Goal: Obtain resource: Download file/media

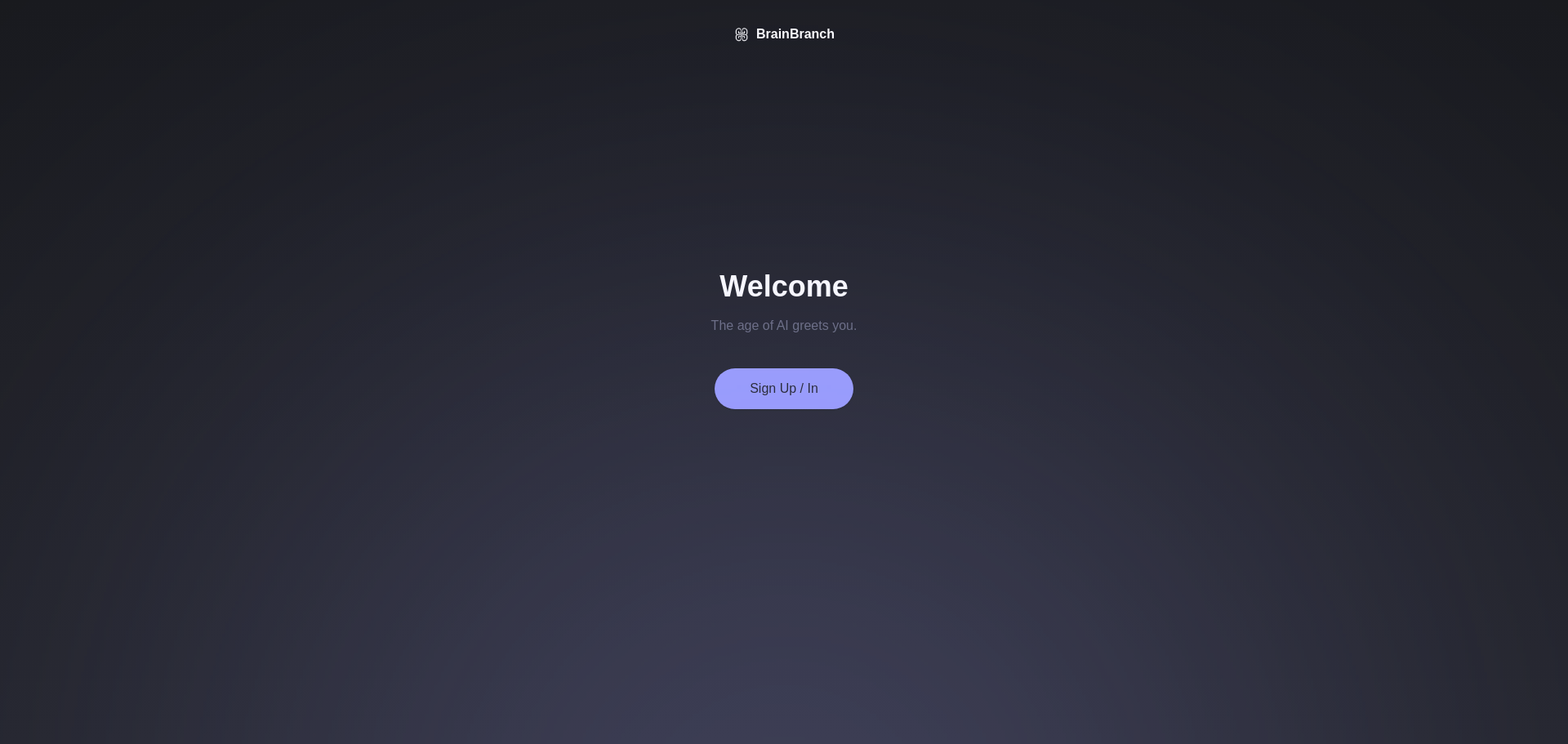
click at [775, 380] on button "Sign Up / In" at bounding box center [784, 388] width 139 height 41
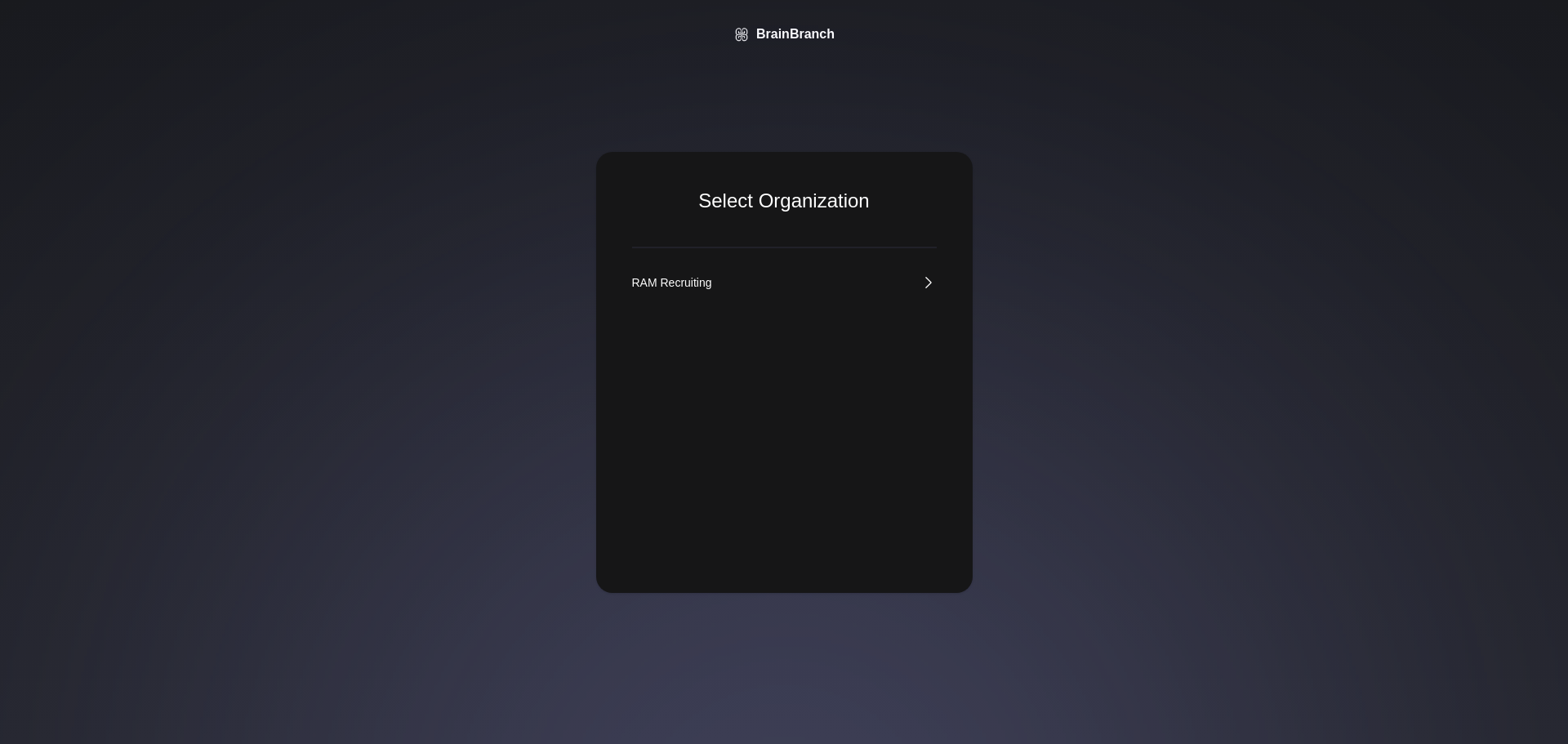
drag, startPoint x: 780, startPoint y: 268, endPoint x: 786, endPoint y: 275, distance: 9.2
click at [781, 270] on div "Select Organization RAM Recruiting" at bounding box center [784, 372] width 376 height 441
click at [759, 288] on link "RAM Recruiting" at bounding box center [784, 282] width 305 height 16
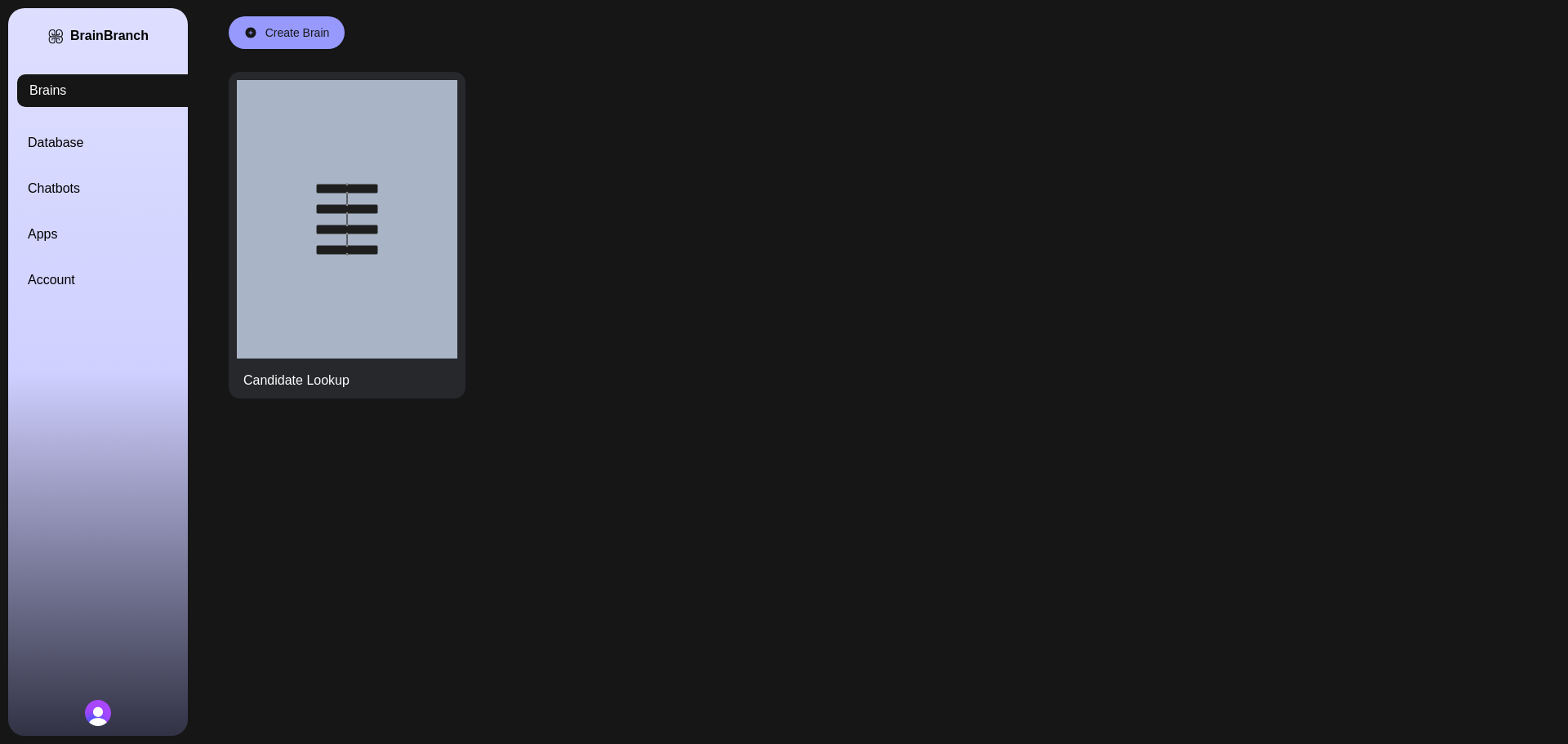
click at [50, 277] on link "Account" at bounding box center [117, 280] width 180 height 20
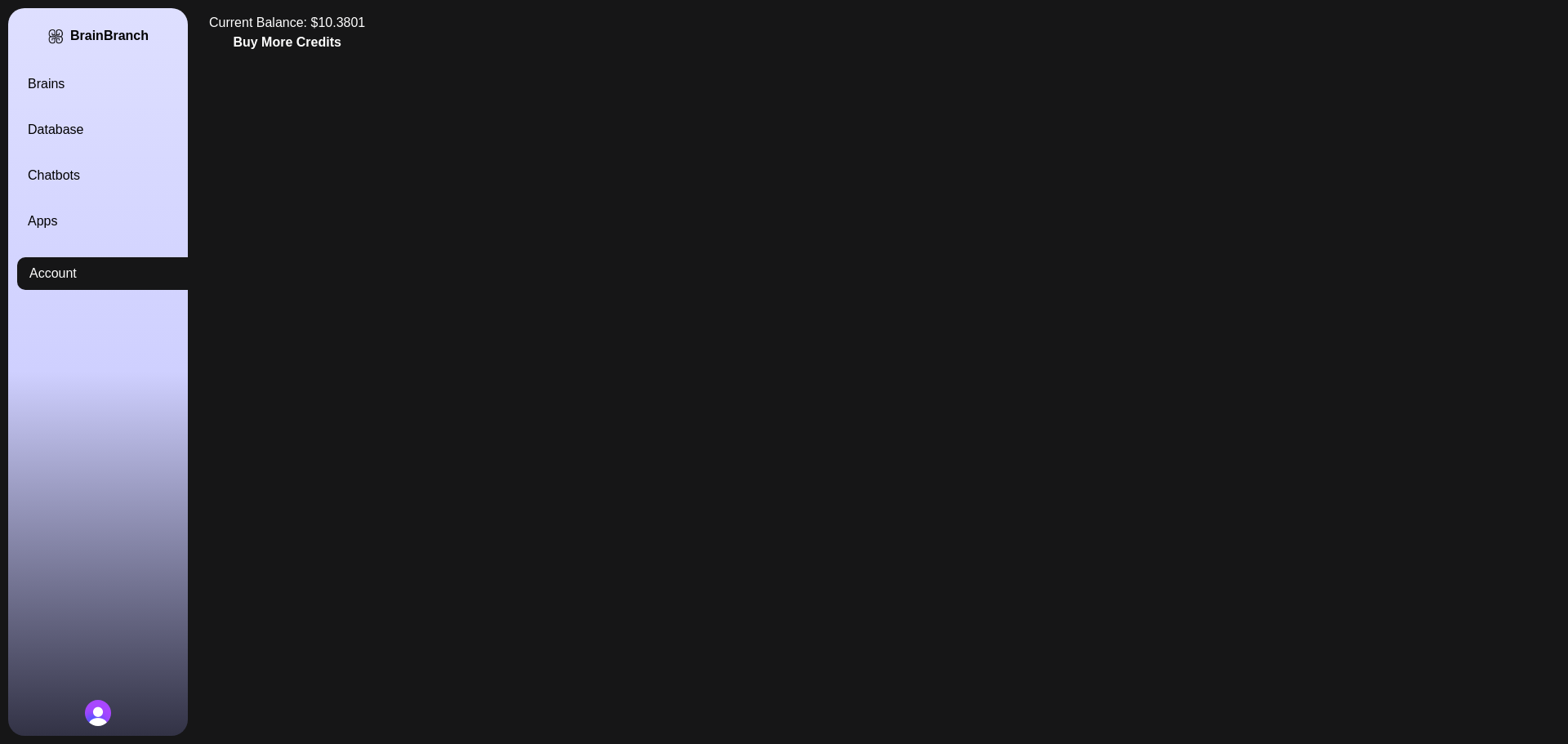
click at [299, 35] on button "Buy More Credits" at bounding box center [286, 43] width 108 height 20
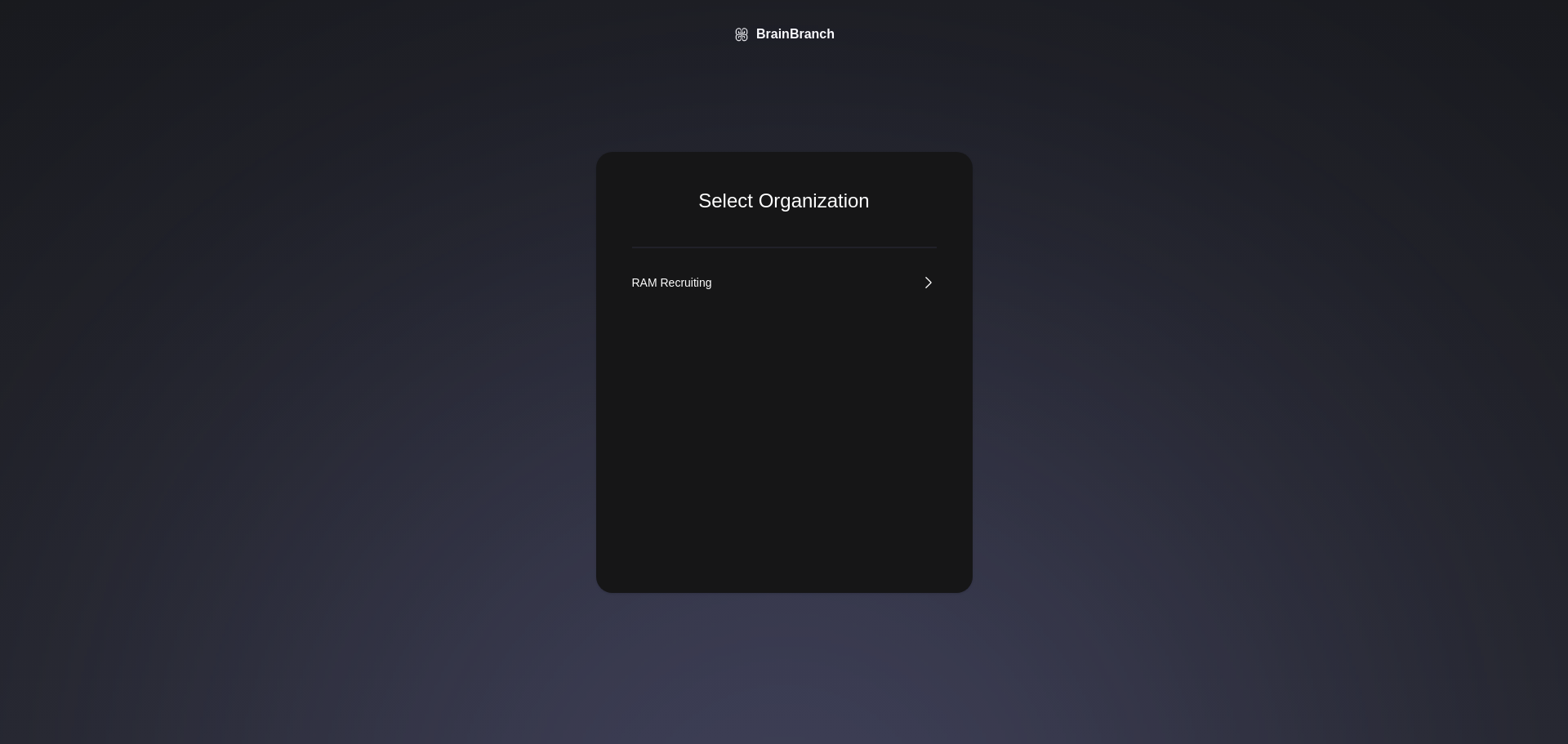
click at [778, 290] on link "RAM Recruiting" at bounding box center [784, 282] width 305 height 16
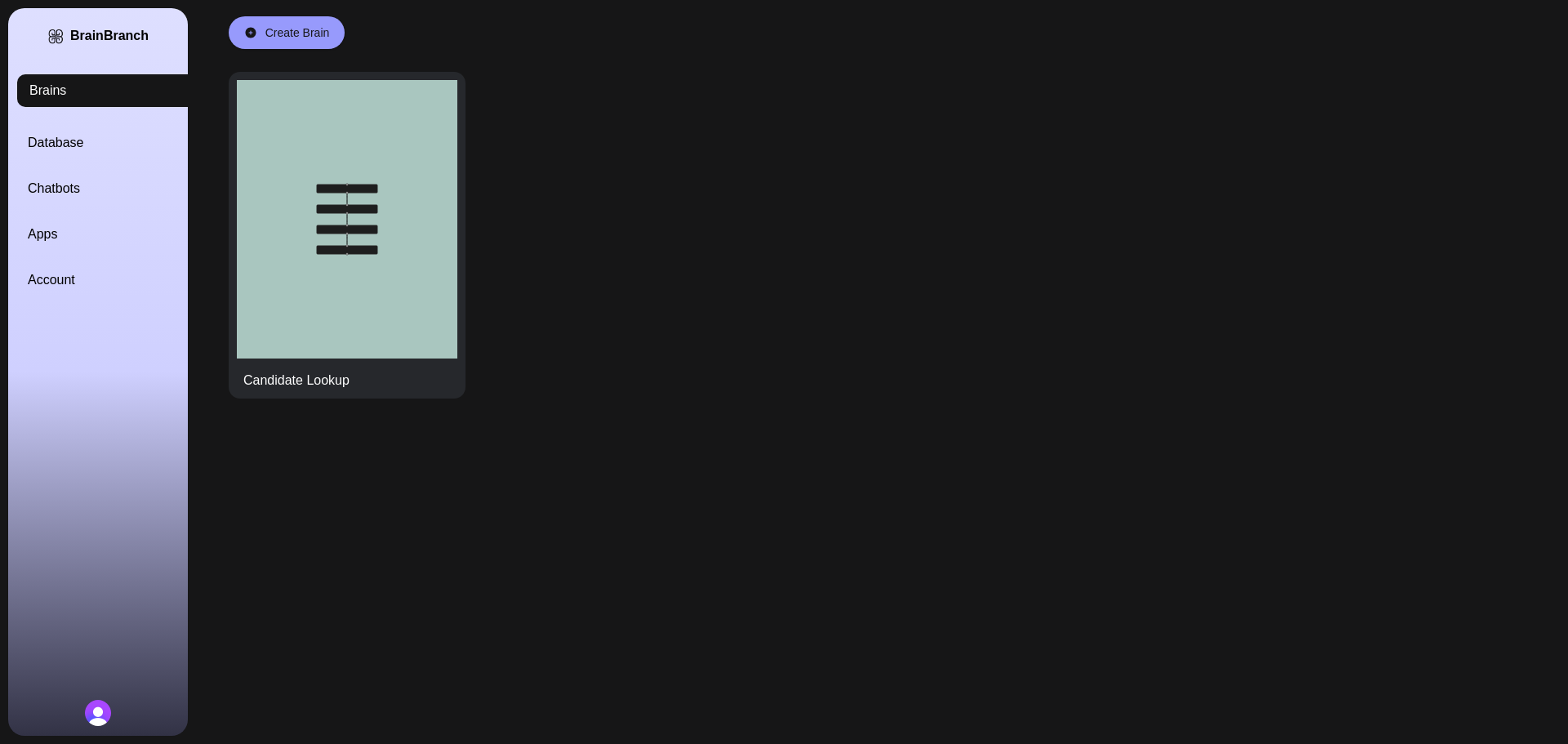
click at [81, 139] on link "Database" at bounding box center [117, 143] width 180 height 20
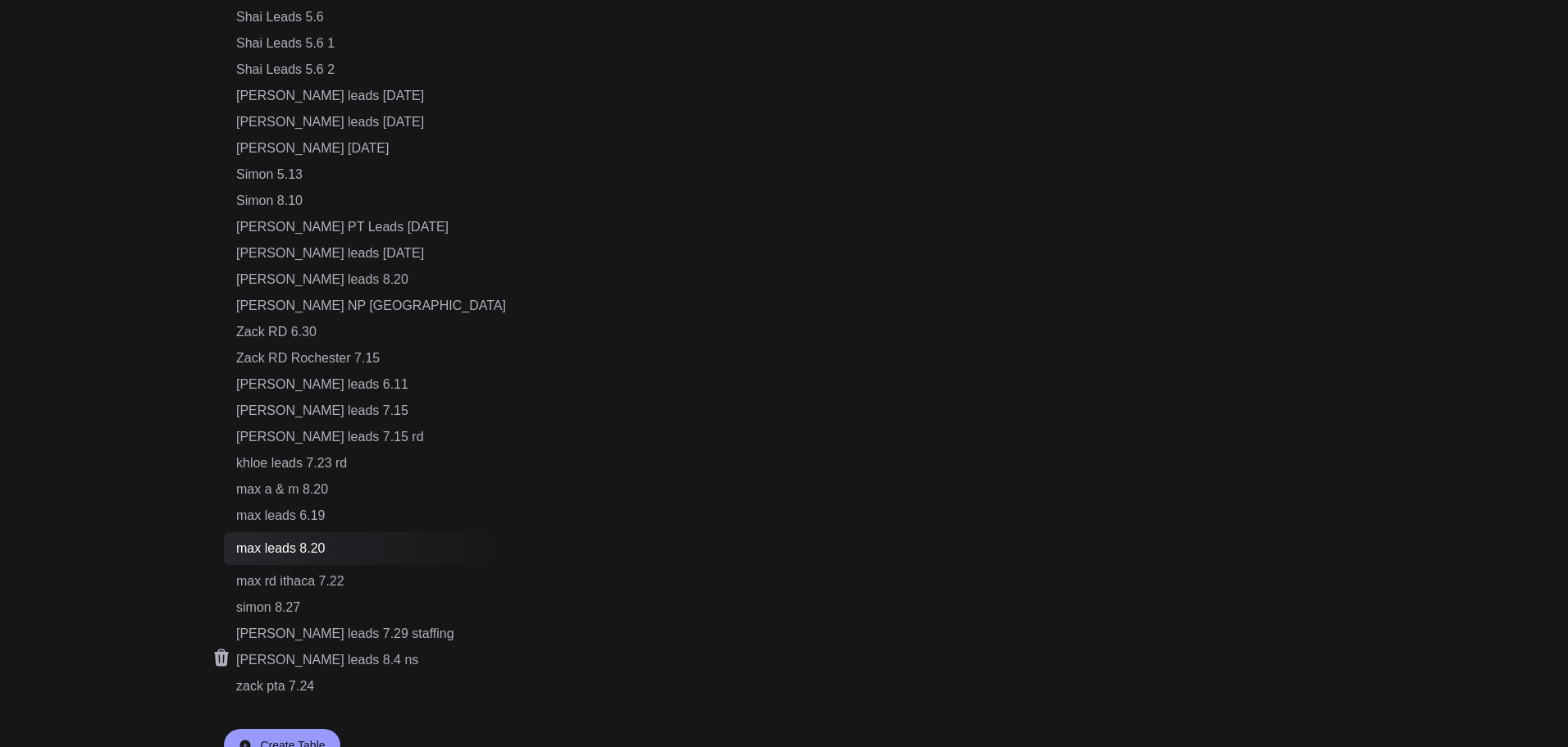
scroll to position [864, 0]
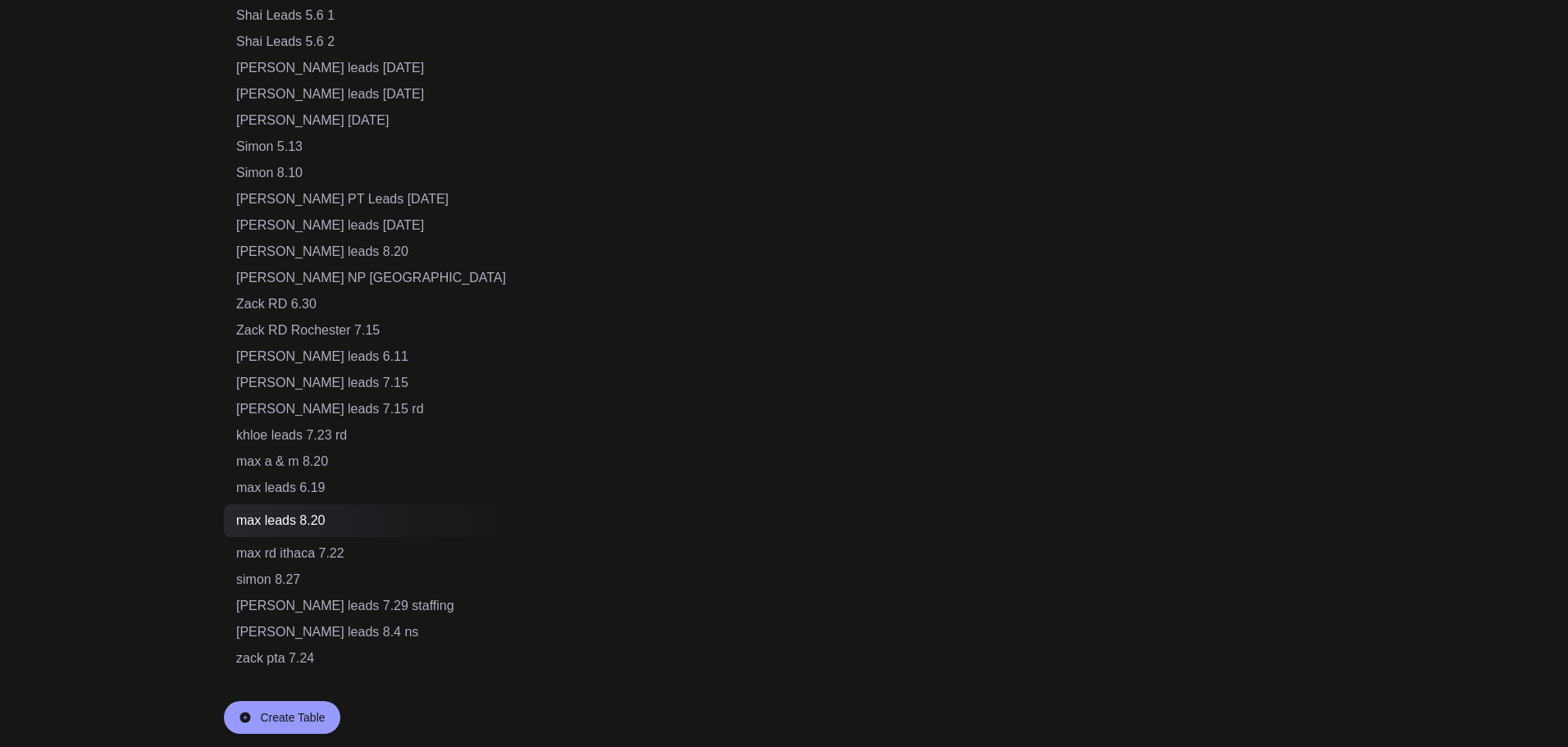
click at [302, 707] on div "Create Table" at bounding box center [282, 717] width 117 height 33
click at [298, 712] on input "text" at bounding box center [307, 716] width 143 height 31
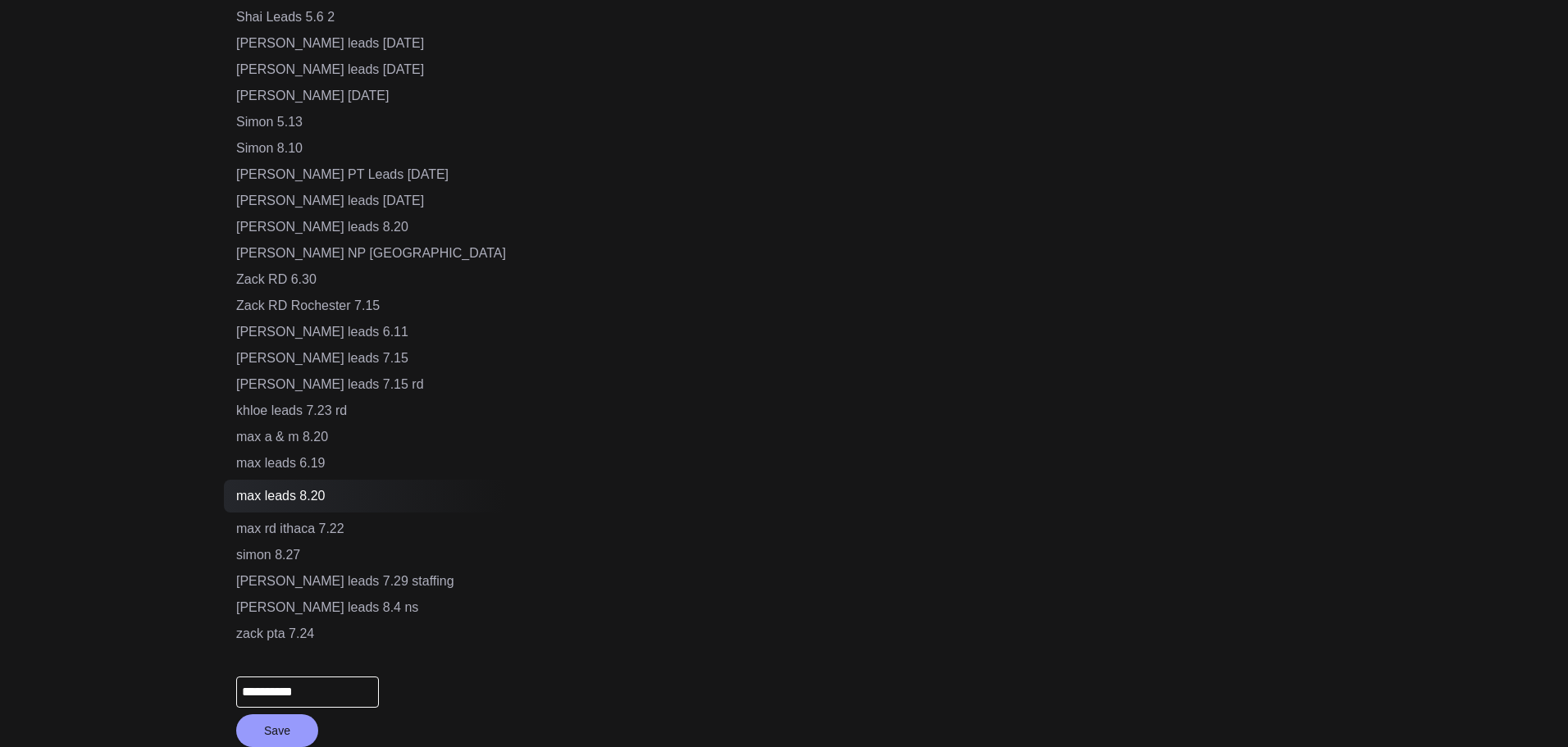
scroll to position [902, 0]
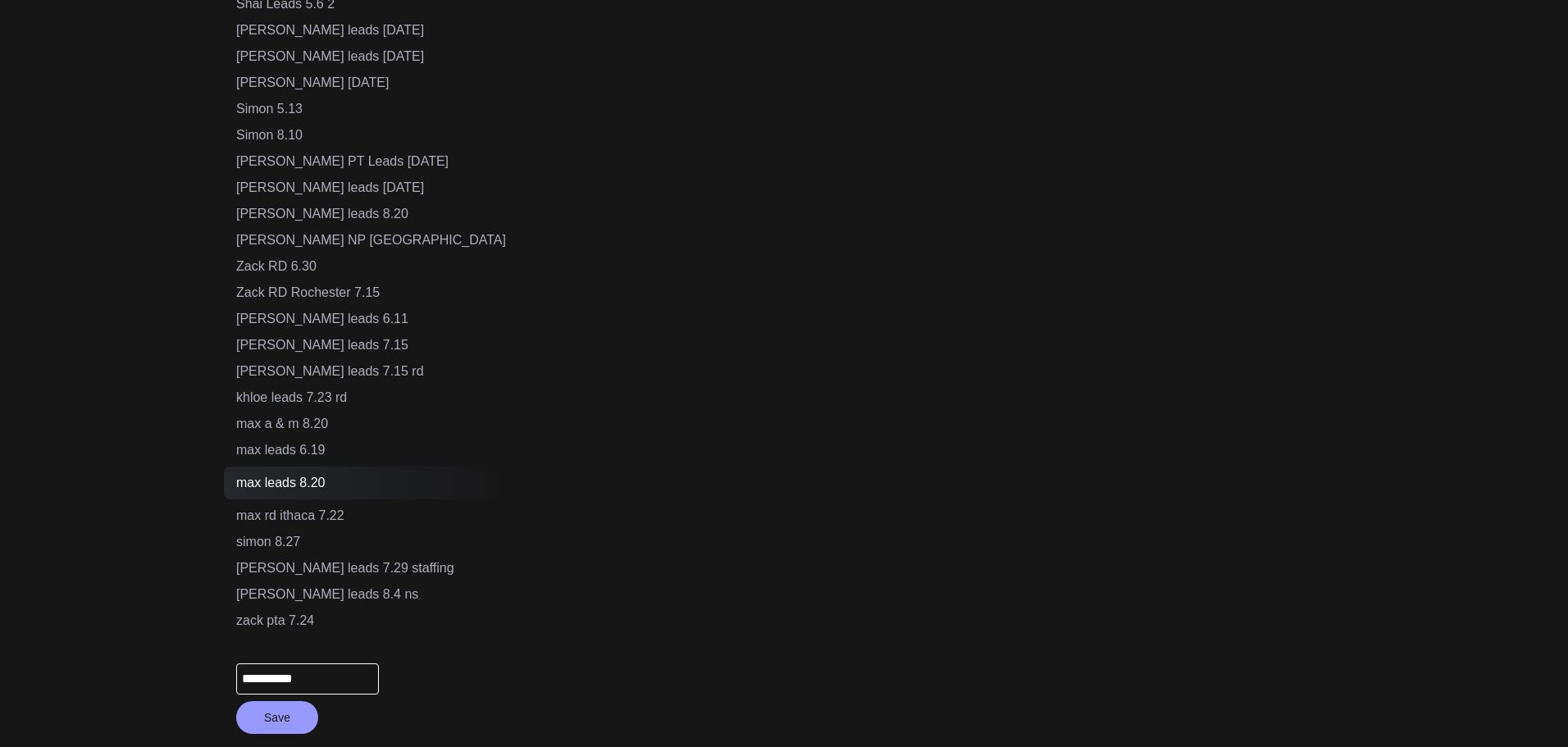
drag, startPoint x: 325, startPoint y: 677, endPoint x: 206, endPoint y: 681, distance: 119.1
type input "**********"
click at [285, 723] on button "Save" at bounding box center [277, 717] width 82 height 33
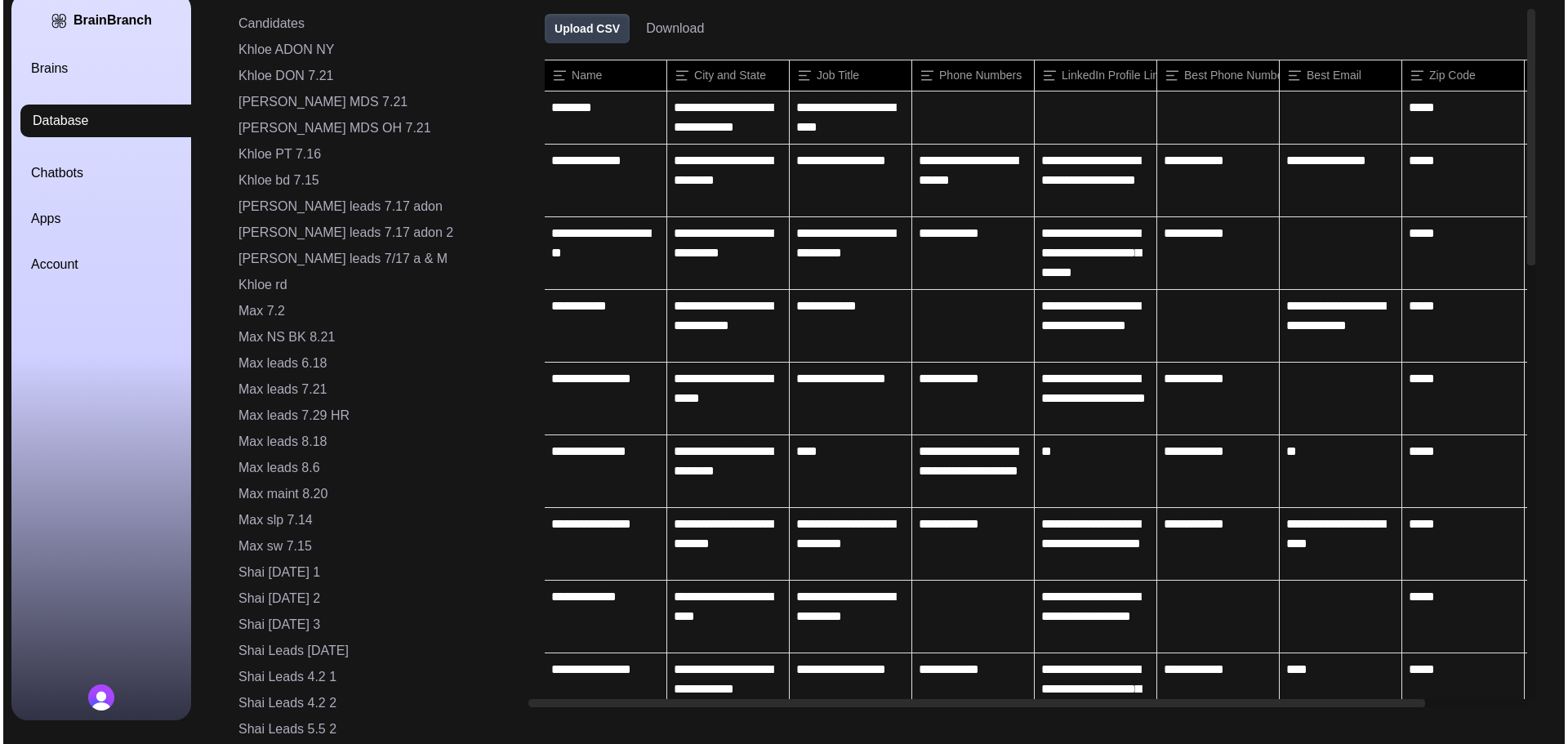
scroll to position [0, 0]
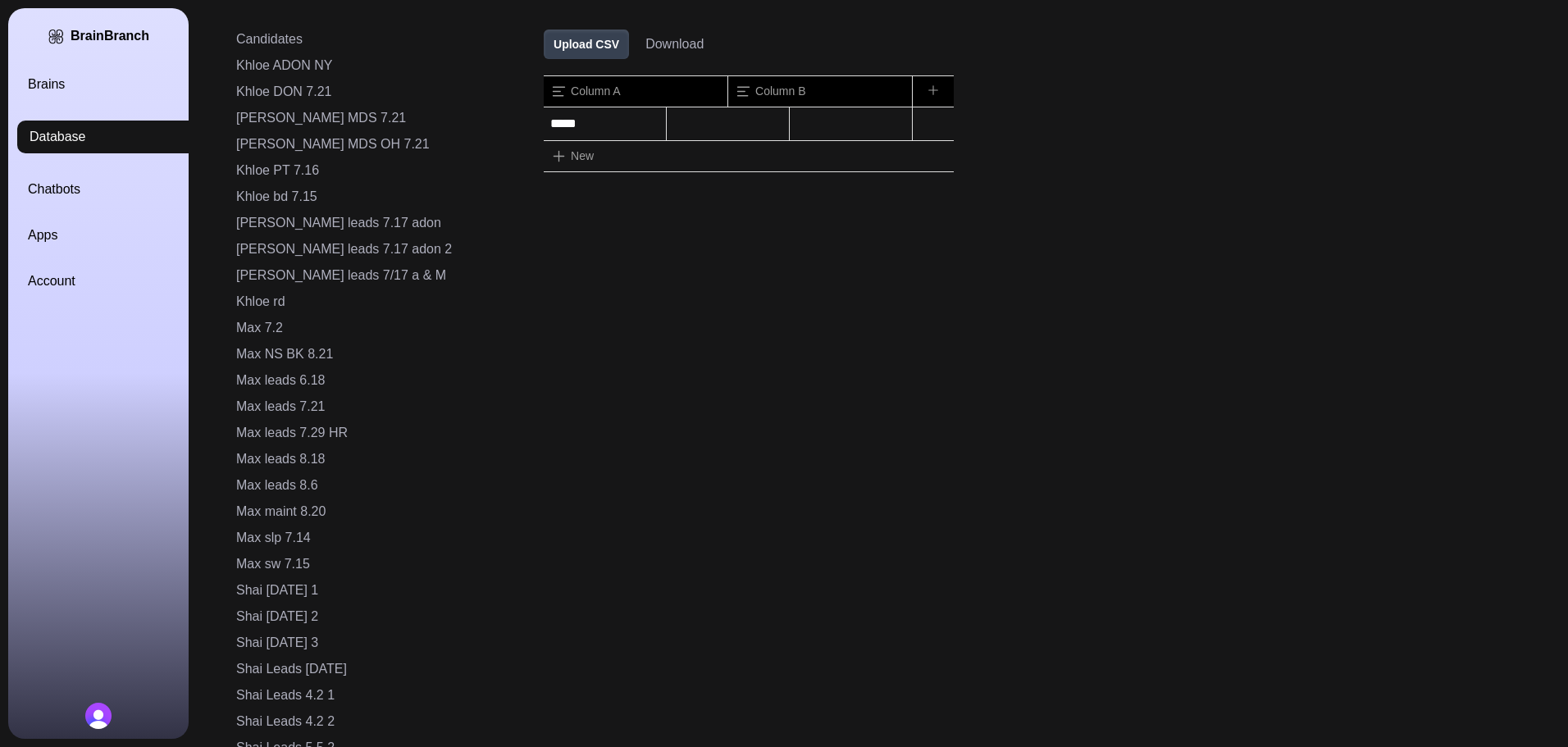
click at [544, 49] on button "Upload CSV" at bounding box center [587, 45] width 86 height 30
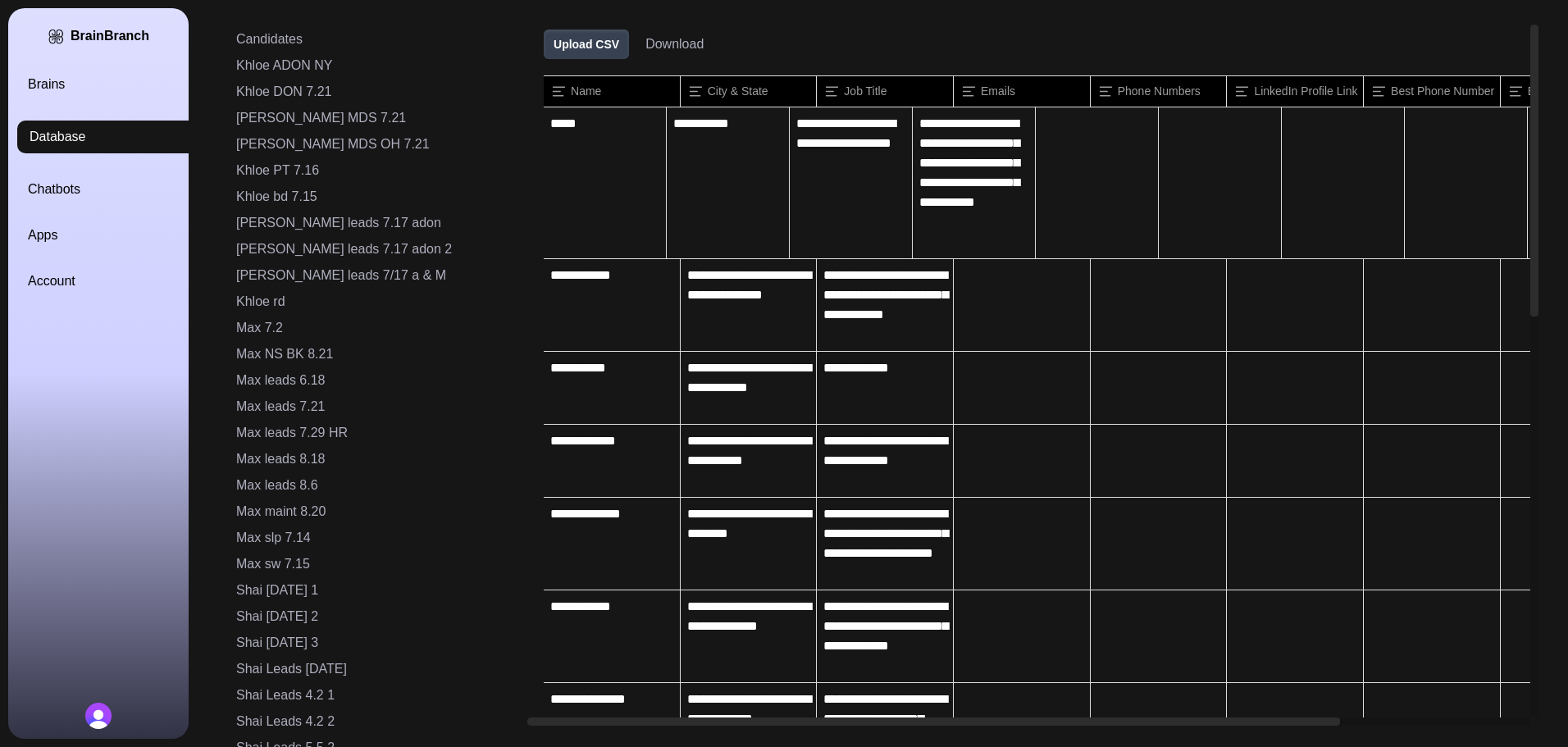
click at [60, 185] on link "Chatbots" at bounding box center [118, 189] width 181 height 20
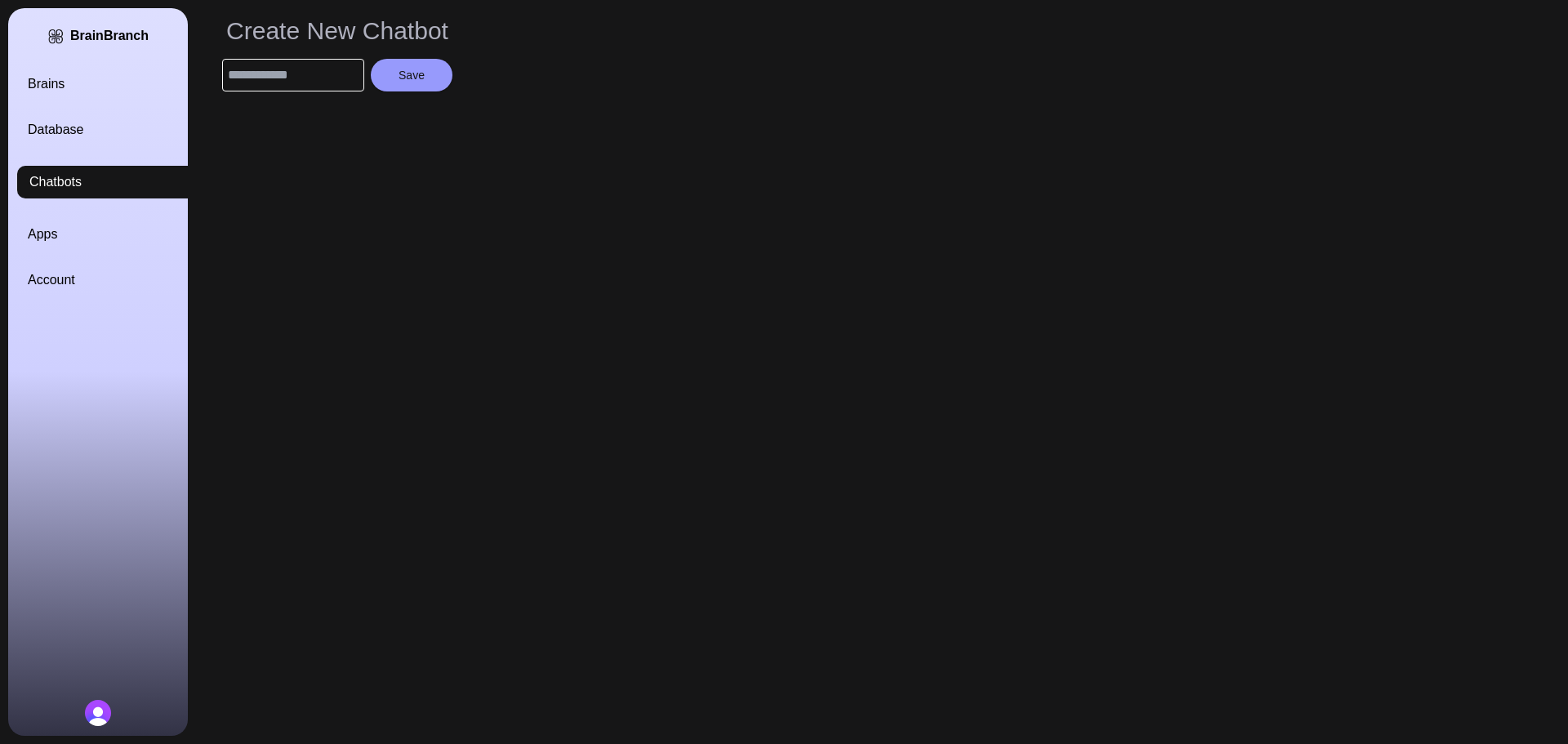
click at [53, 84] on link "Brains" at bounding box center [117, 84] width 180 height 20
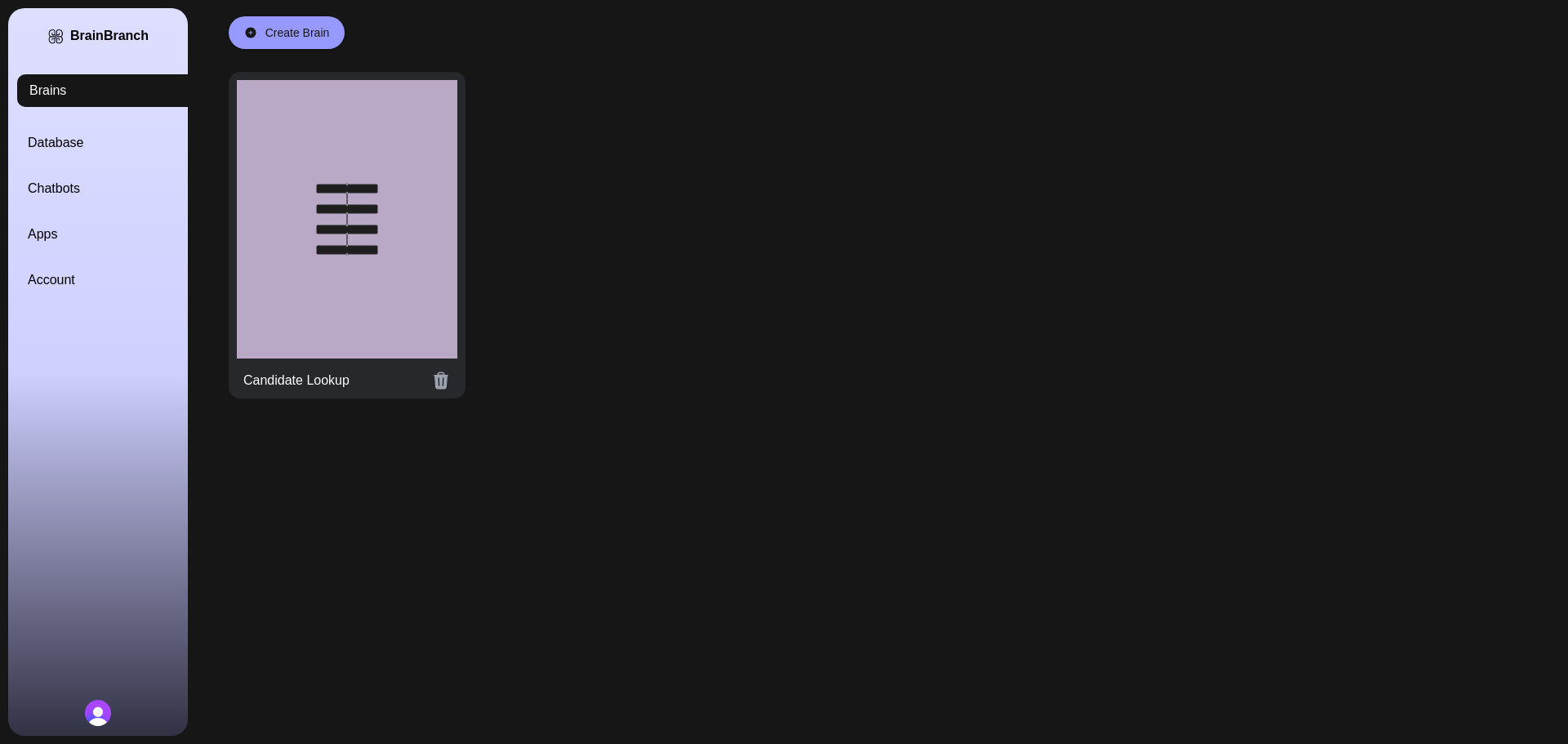
click at [320, 172] on div at bounding box center [347, 220] width 220 height 278
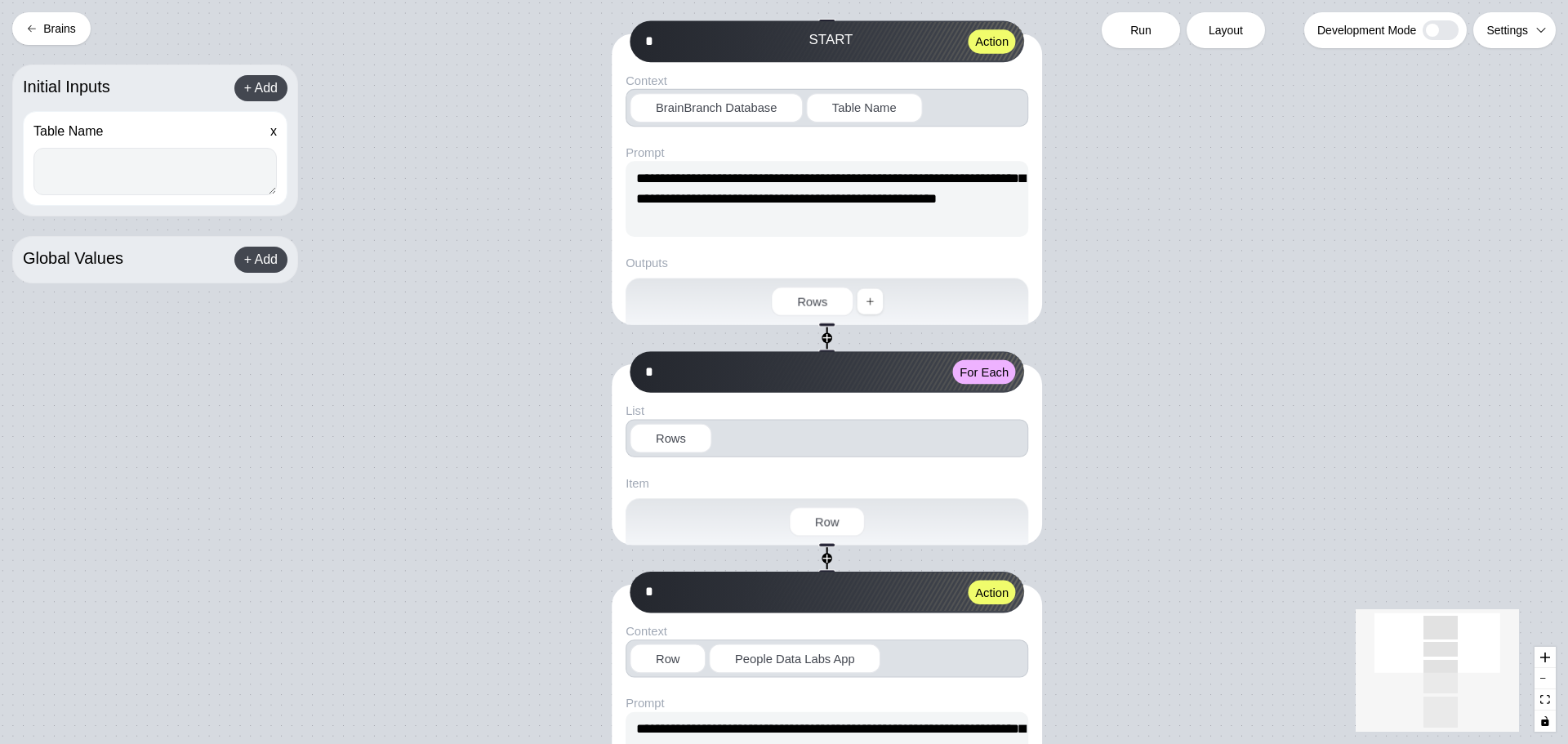
click at [127, 184] on textarea at bounding box center [155, 172] width 243 height 48
paste textarea "**********"
type textarea "**********"
click at [1135, 35] on span "Run" at bounding box center [1140, 30] width 21 height 16
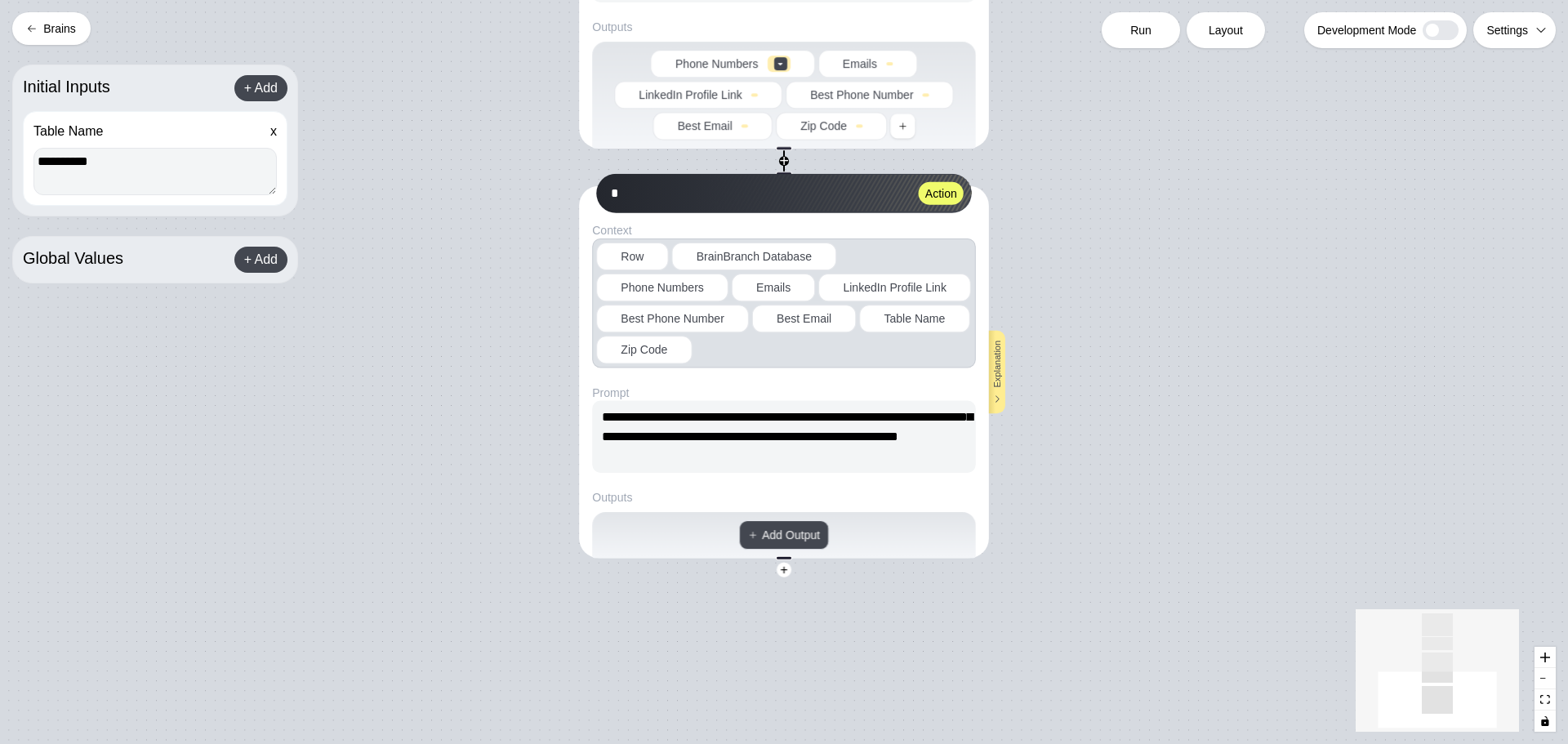
click at [56, 31] on button "Brains" at bounding box center [51, 28] width 78 height 33
click at [49, 26] on button "Brains" at bounding box center [51, 28] width 78 height 33
click at [57, 35] on button "Brains" at bounding box center [51, 28] width 78 height 33
click at [31, 25] on icon at bounding box center [32, 29] width 10 height 10
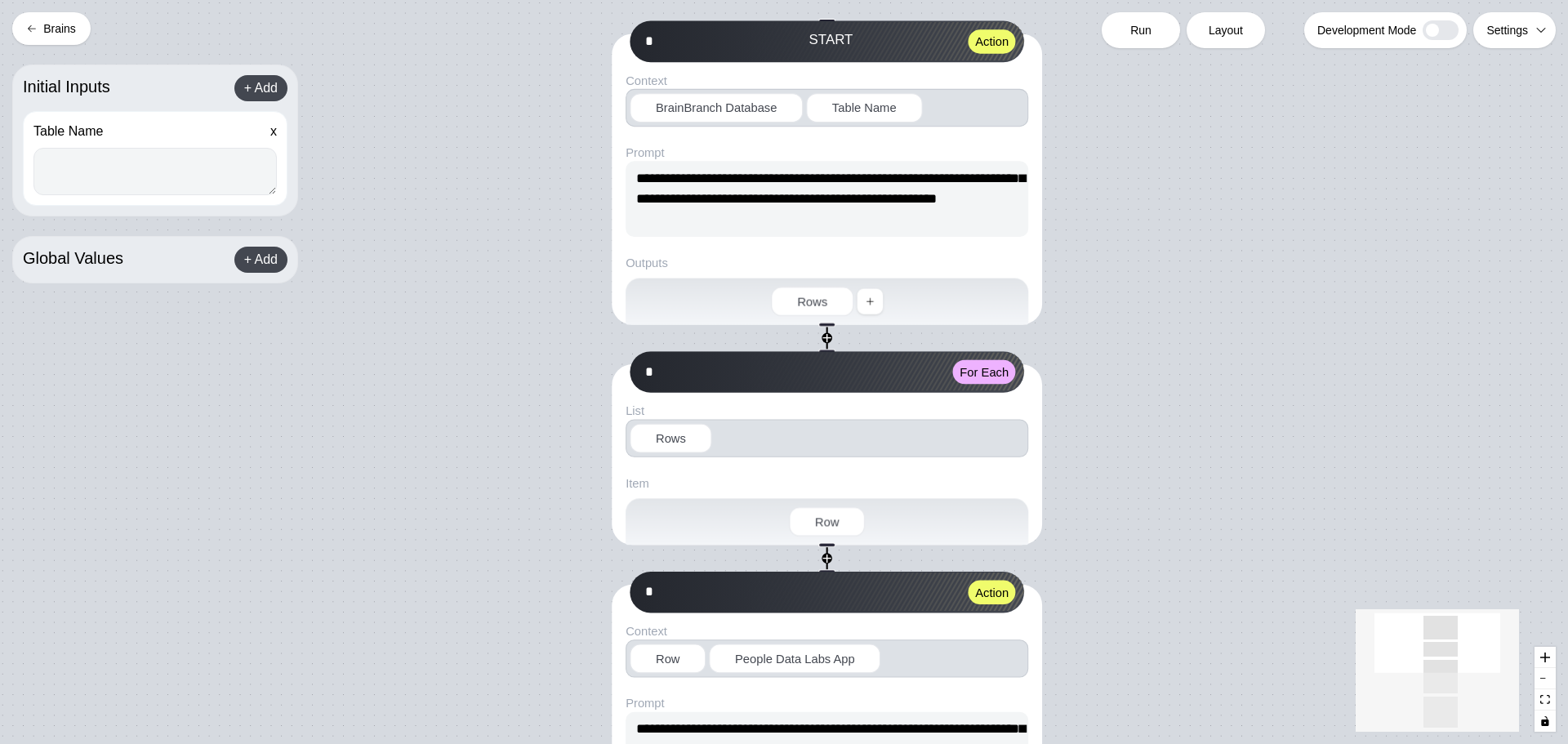
drag, startPoint x: 0, startPoint y: 0, endPoint x: 43, endPoint y: 24, distance: 49.2
click at [43, 24] on button "Brains" at bounding box center [51, 28] width 78 height 33
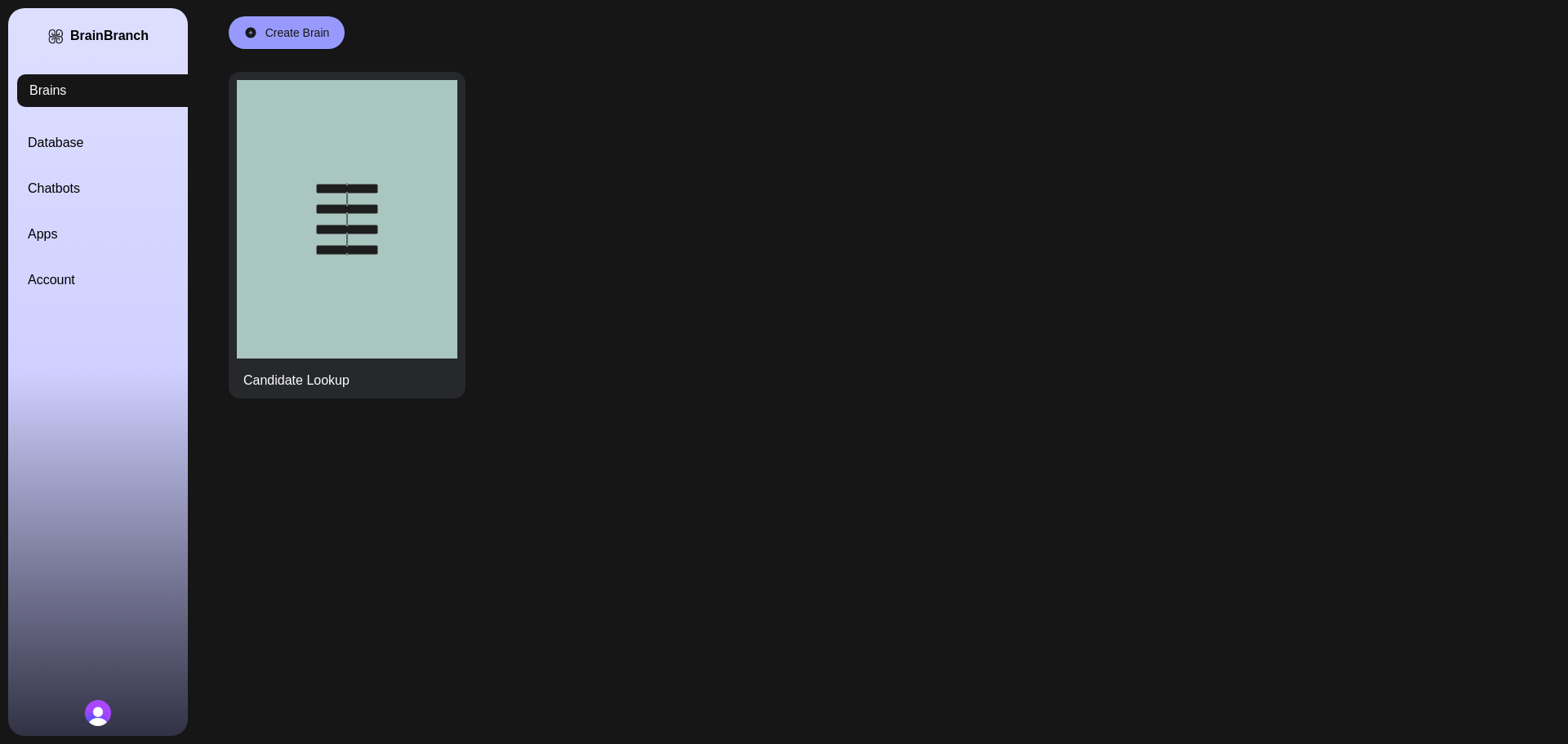
click at [52, 148] on link "Database" at bounding box center [117, 143] width 180 height 20
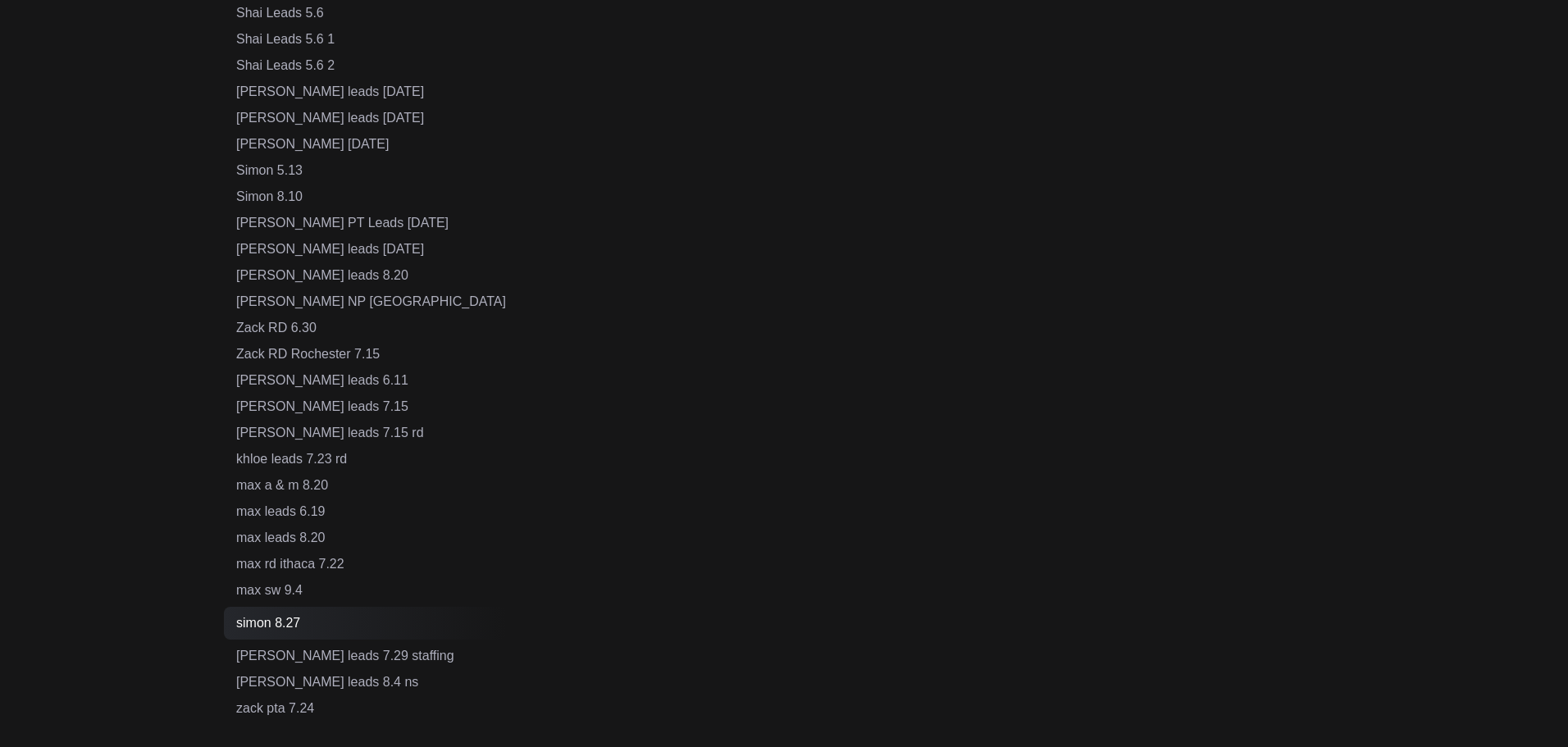
scroll to position [890, 0]
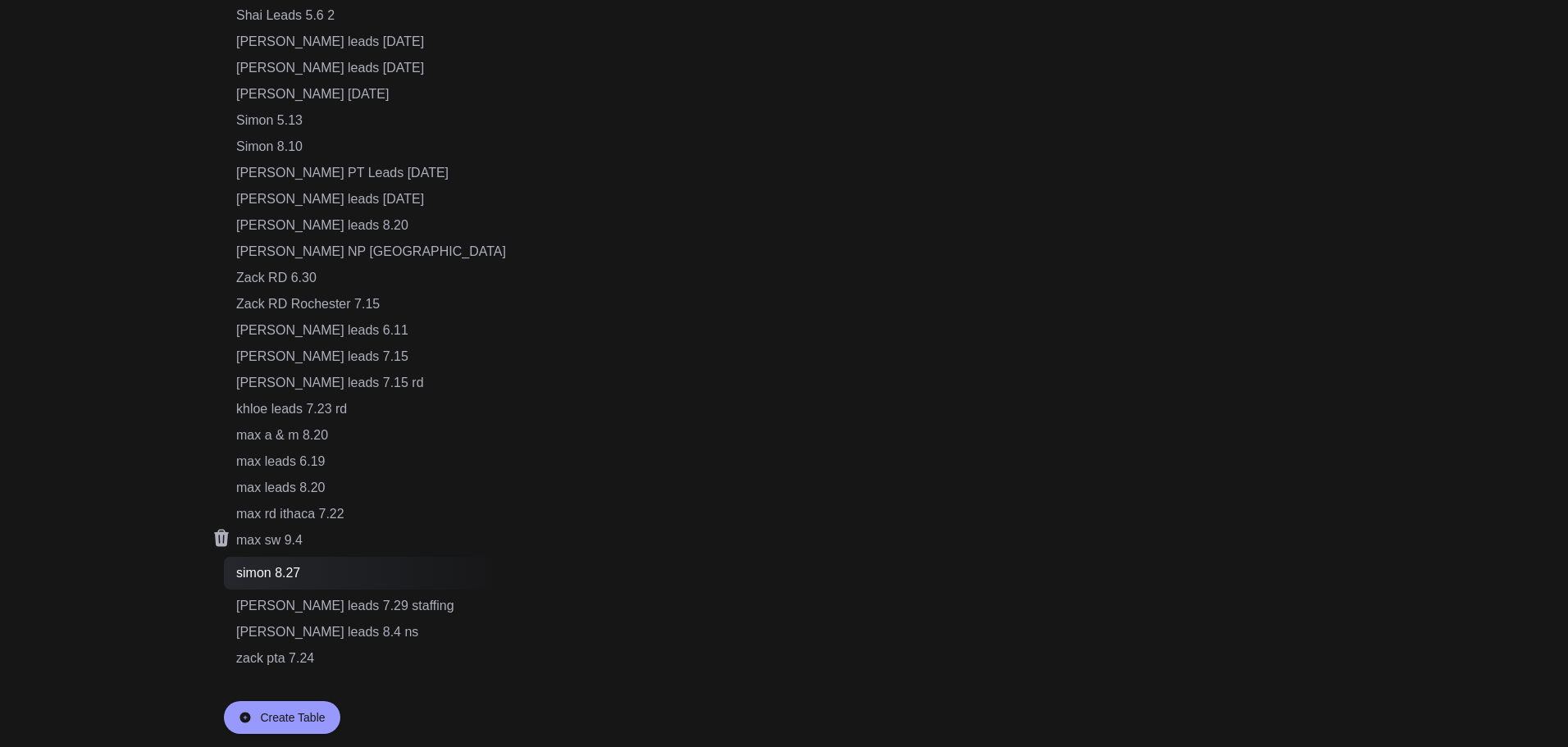
click at [288, 537] on div "max sw 9.4" at bounding box center [371, 541] width 270 height 20
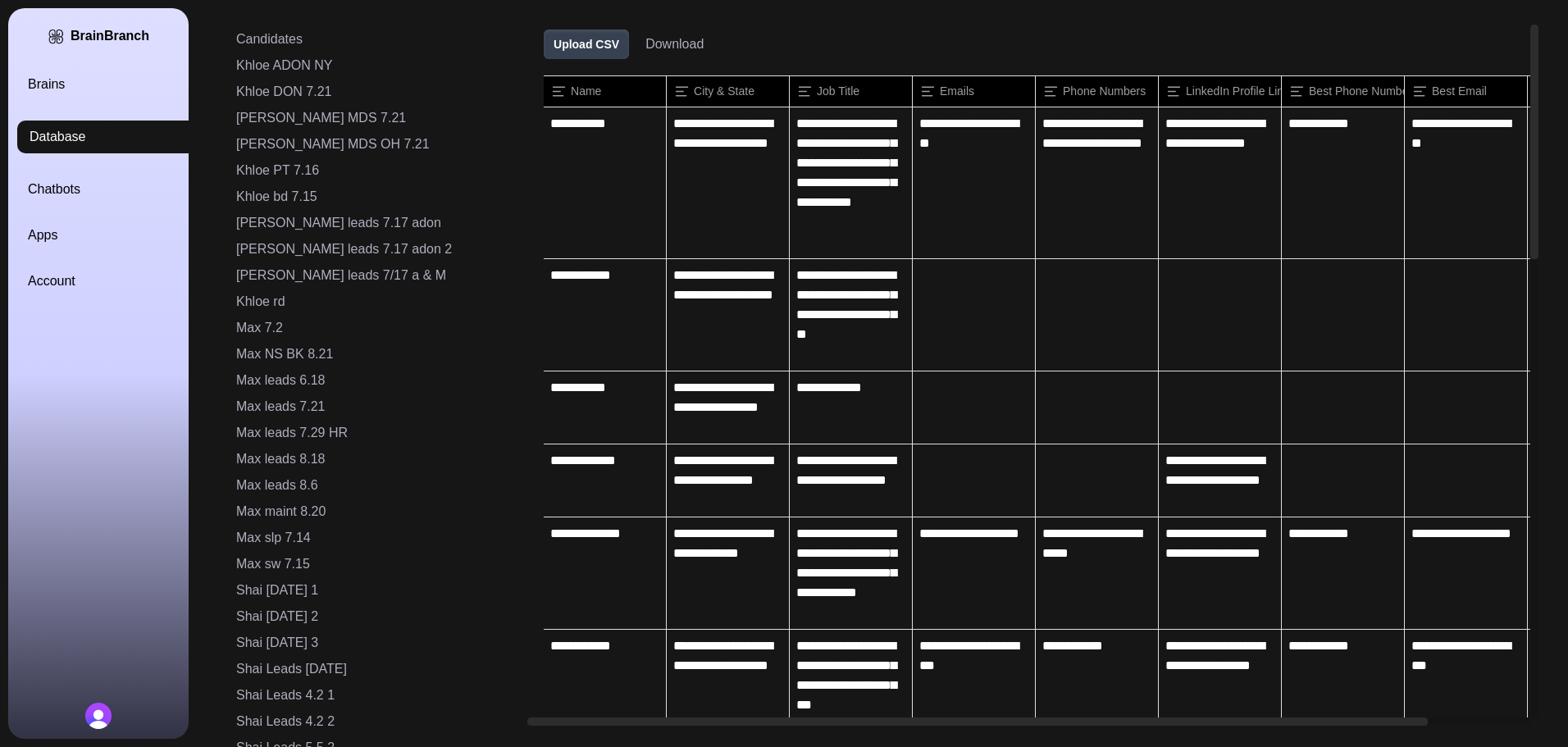
click at [645, 49] on button "Download" at bounding box center [674, 45] width 58 height 20
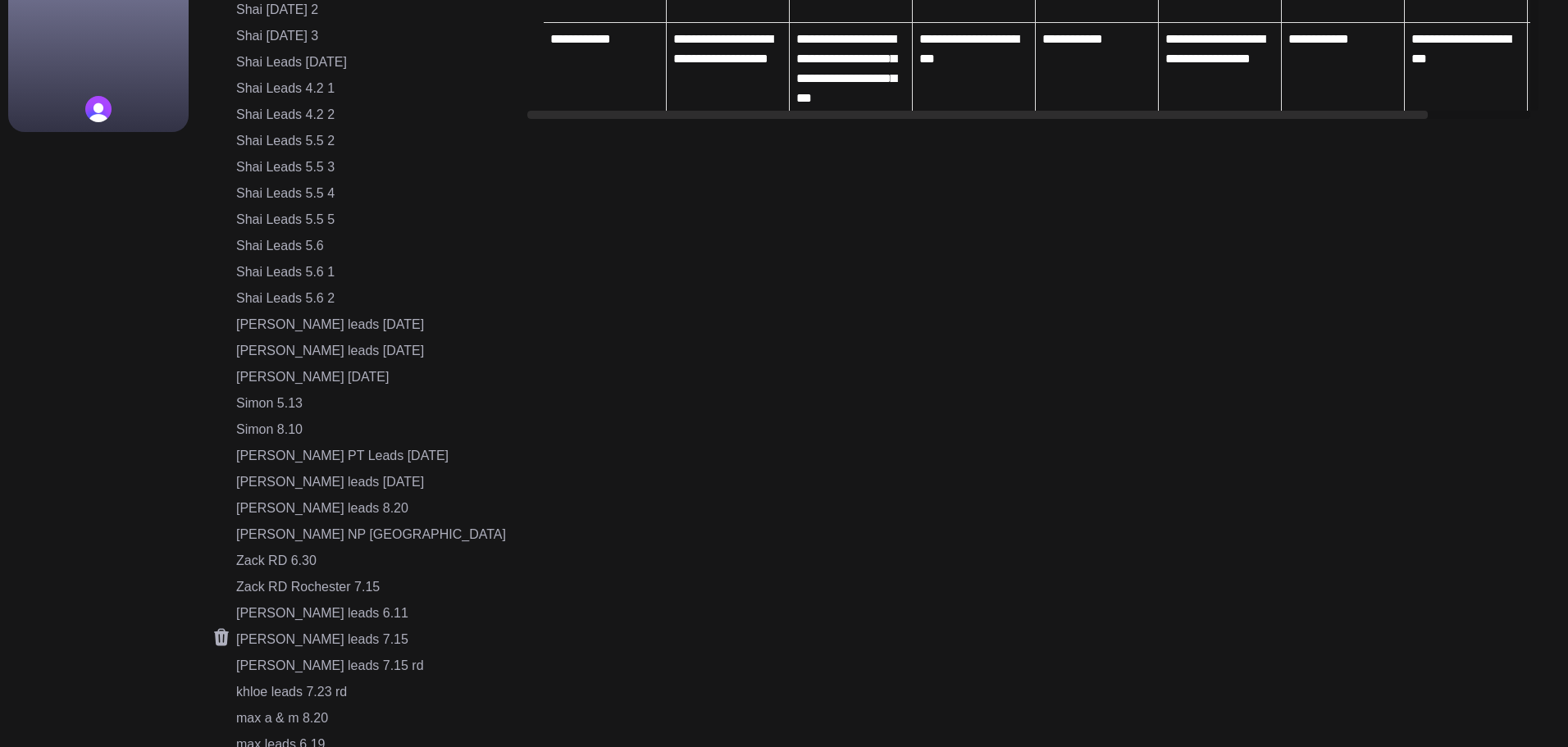
scroll to position [890, 0]
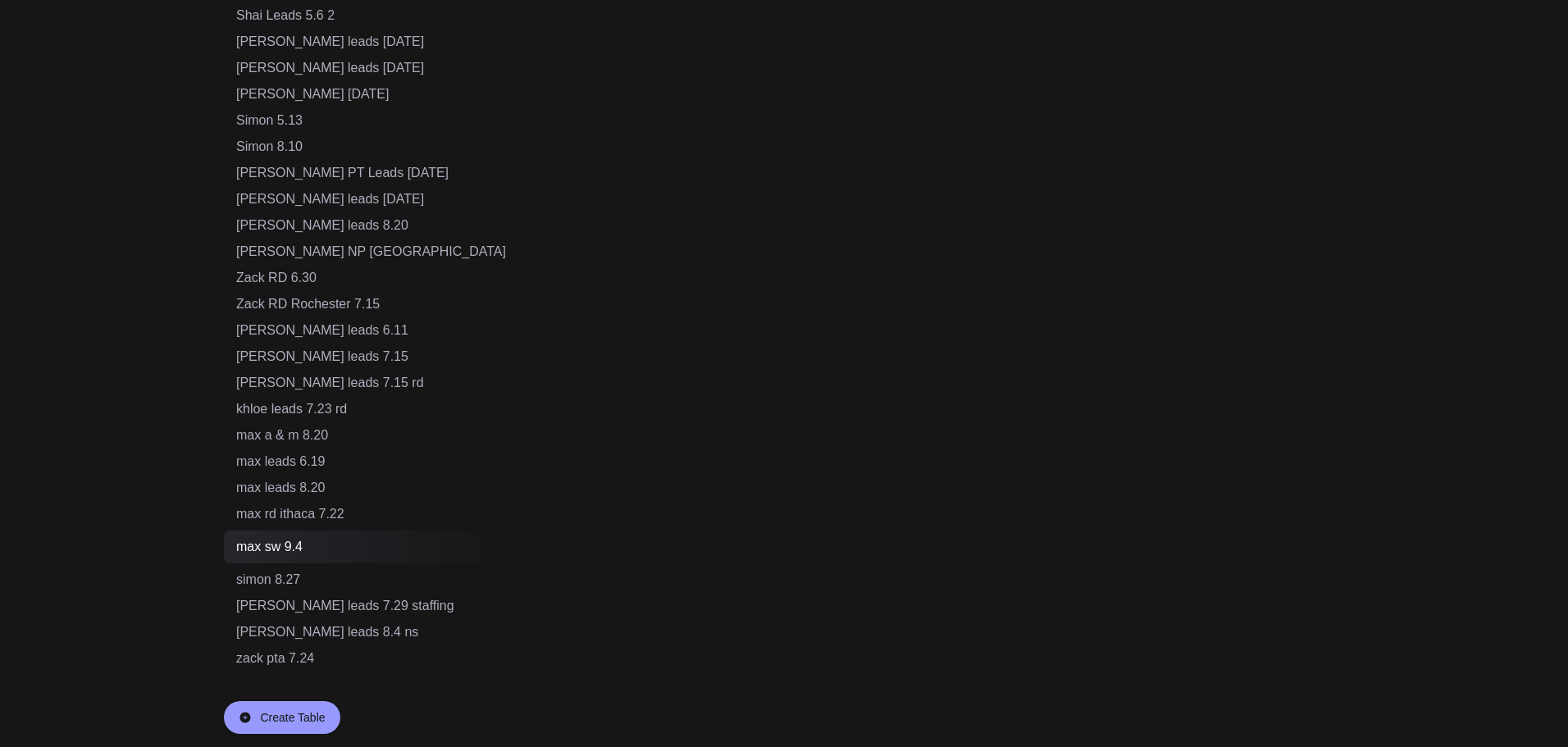
click at [293, 714] on div "Create Table" at bounding box center [292, 717] width 65 height 16
click at [290, 709] on input "text" at bounding box center [307, 716] width 143 height 31
drag, startPoint x: 330, startPoint y: 713, endPoint x: 227, endPoint y: 694, distance: 104.7
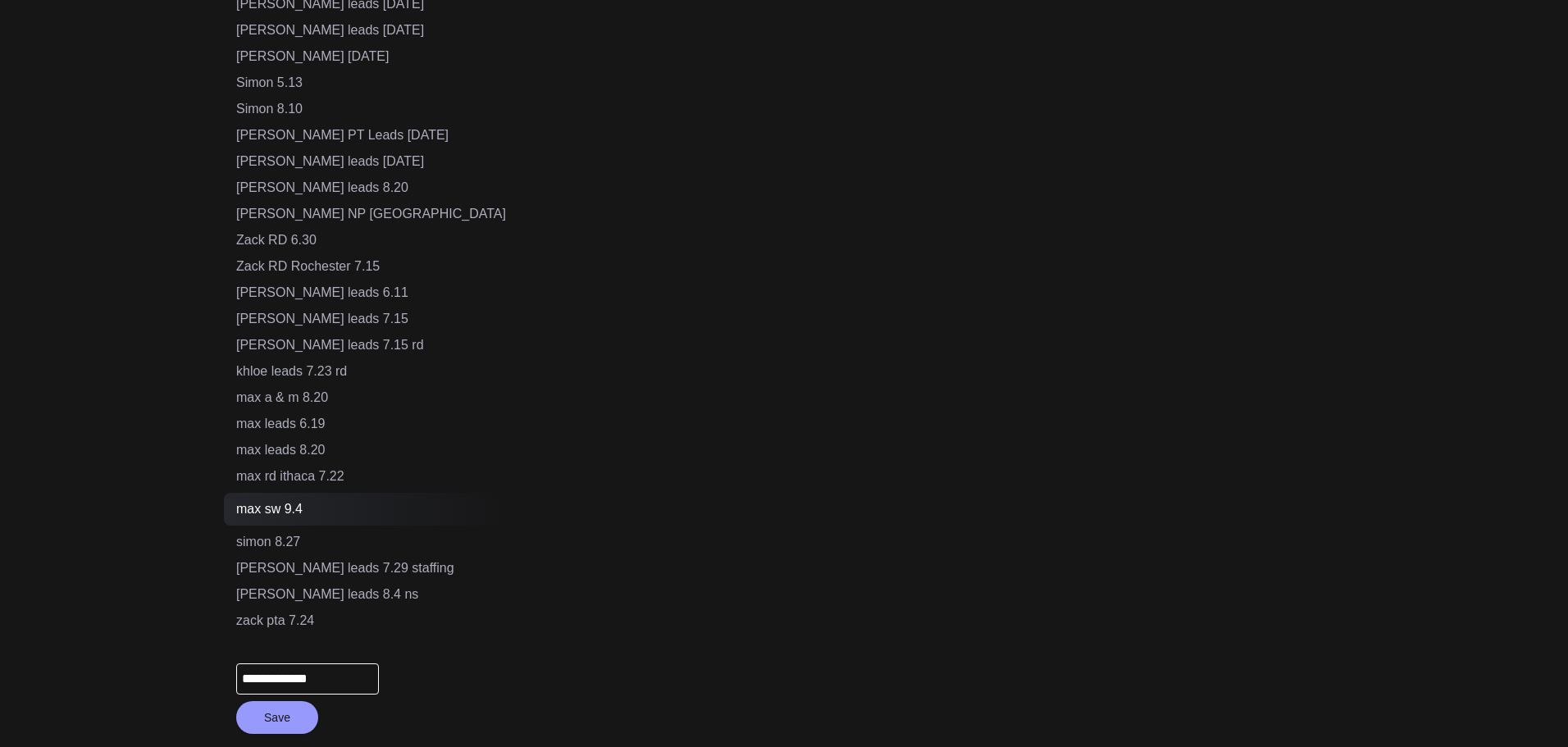
type input "**********"
click at [287, 723] on button "Save" at bounding box center [277, 717] width 82 height 33
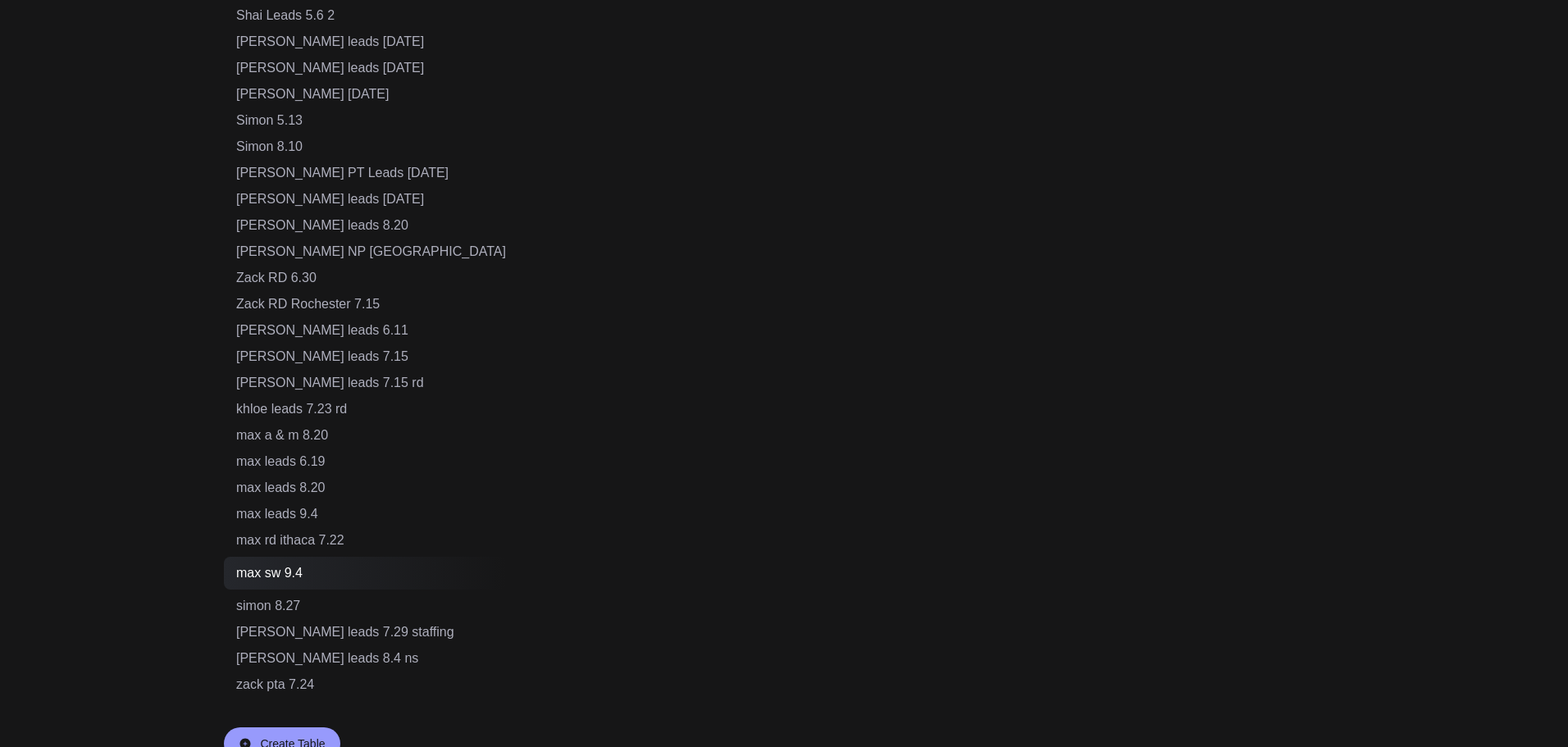
scroll to position [917, 0]
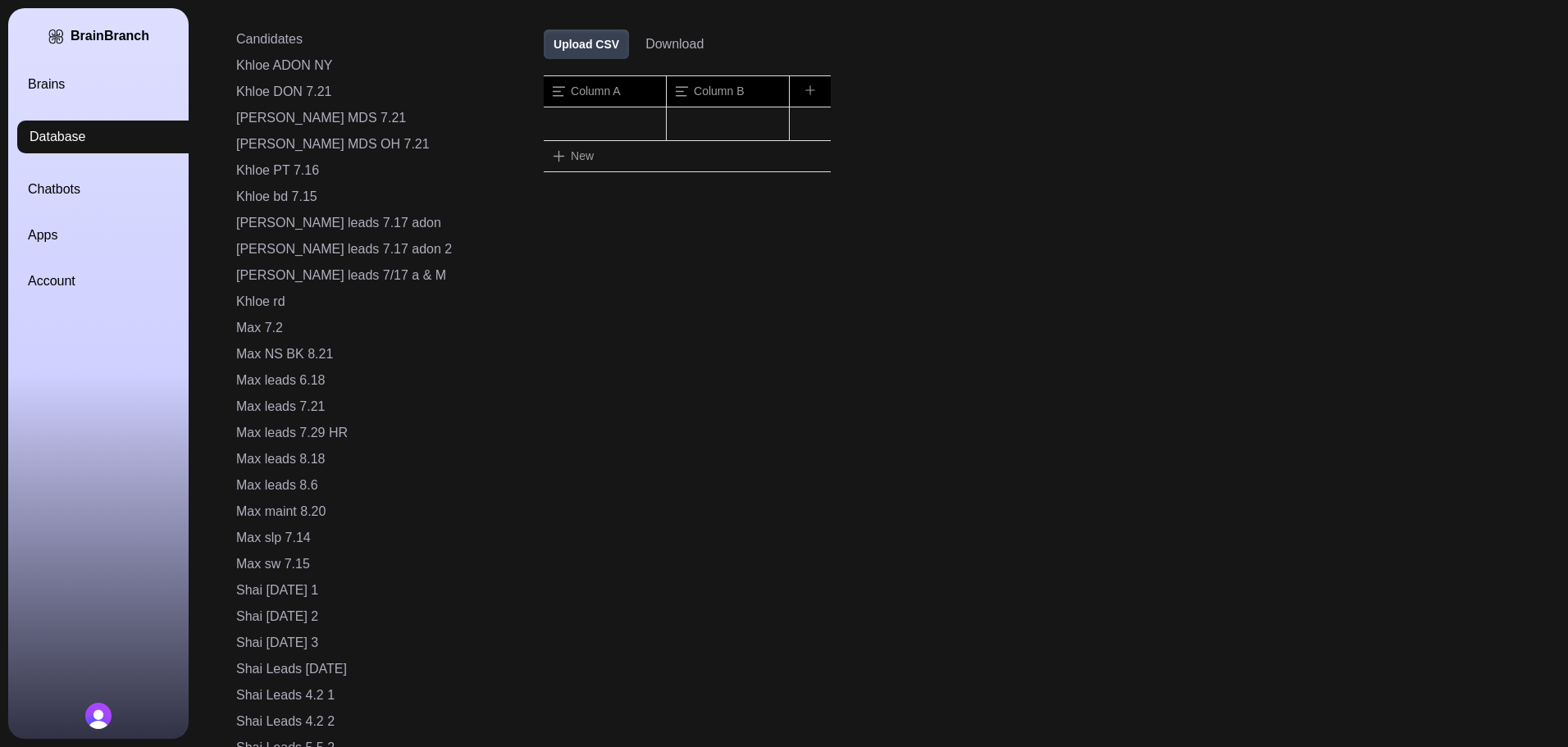
click at [544, 49] on button "Upload CSV" at bounding box center [587, 45] width 86 height 30
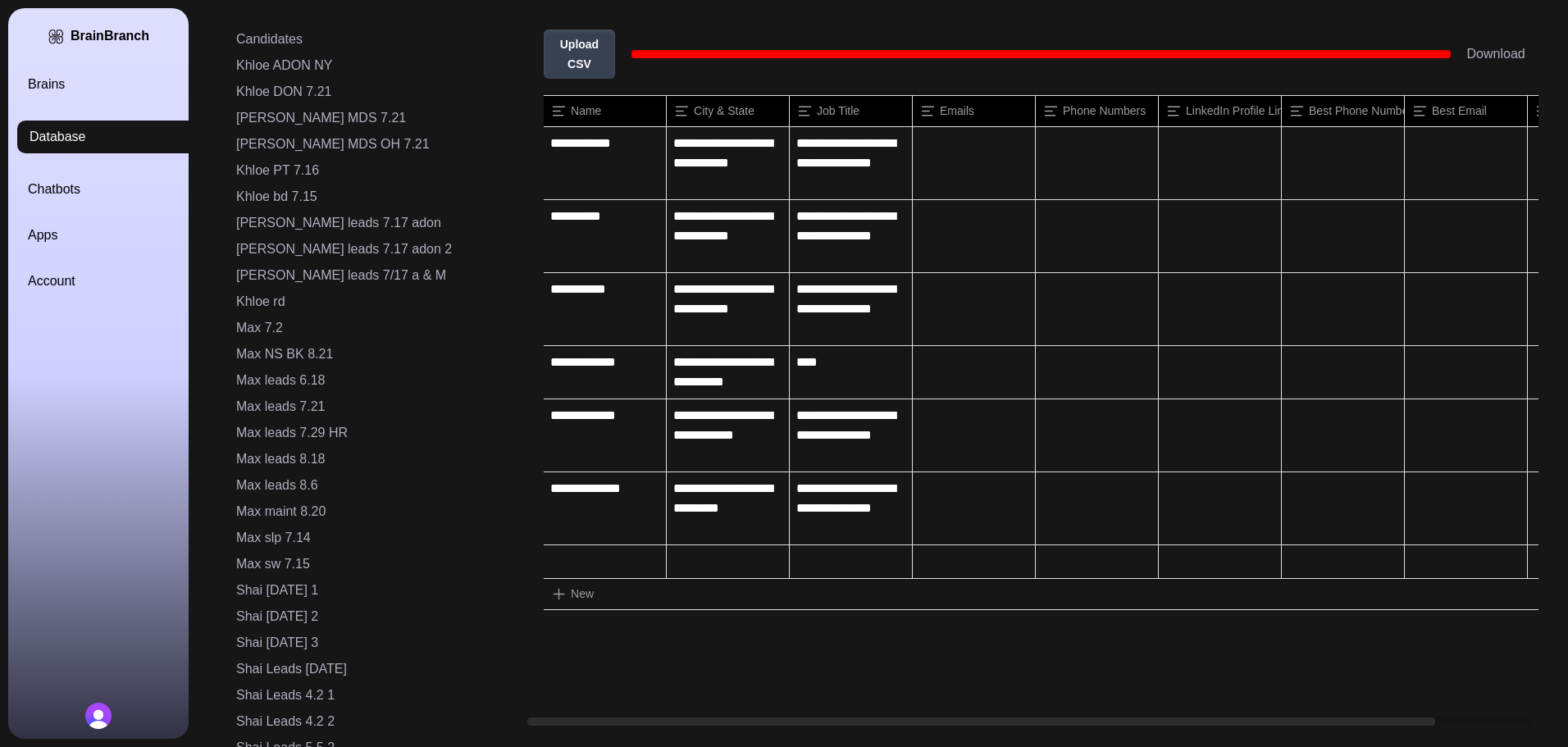
click at [61, 80] on link "Brains" at bounding box center [118, 85] width 181 height 20
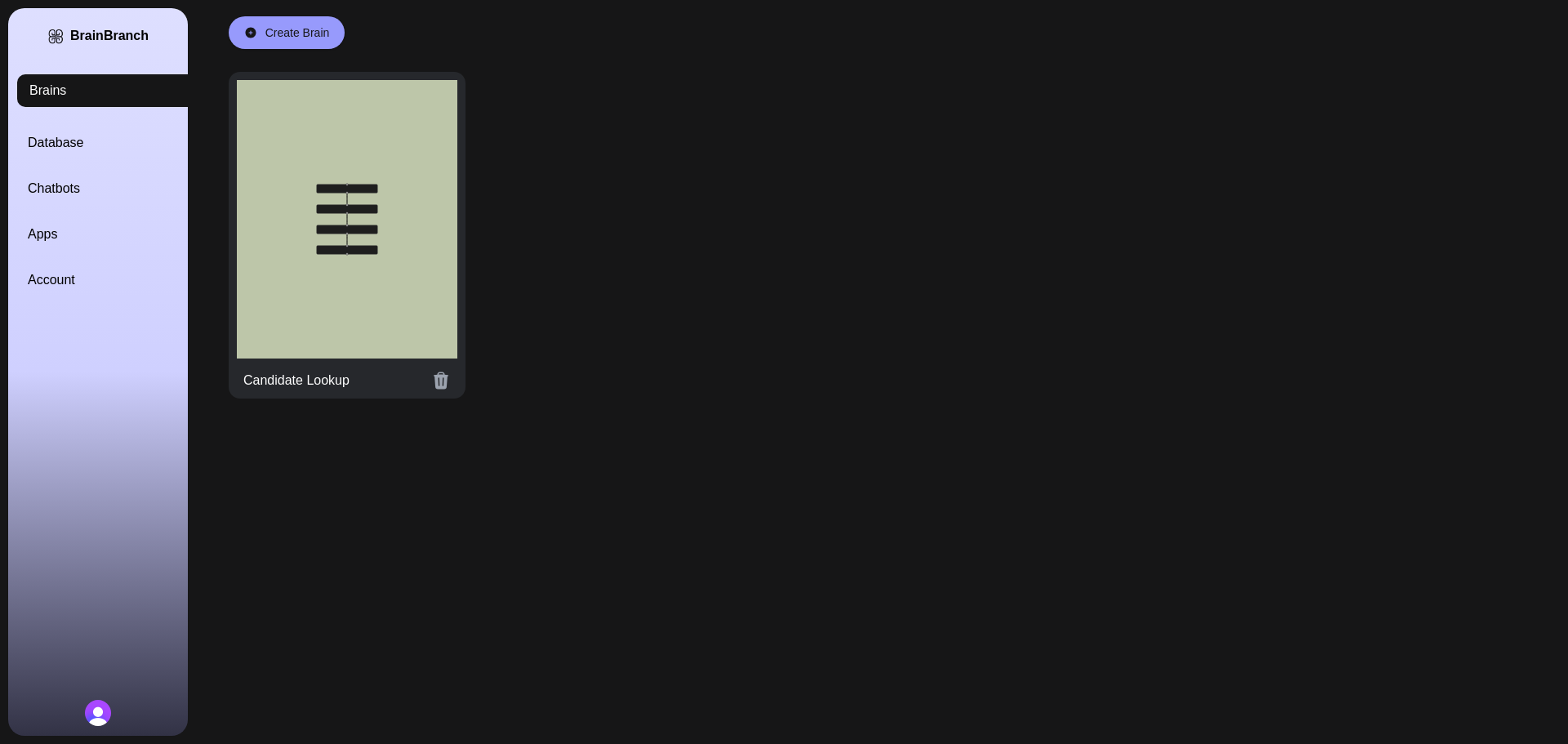
click at [237, 245] on div at bounding box center [347, 220] width 220 height 278
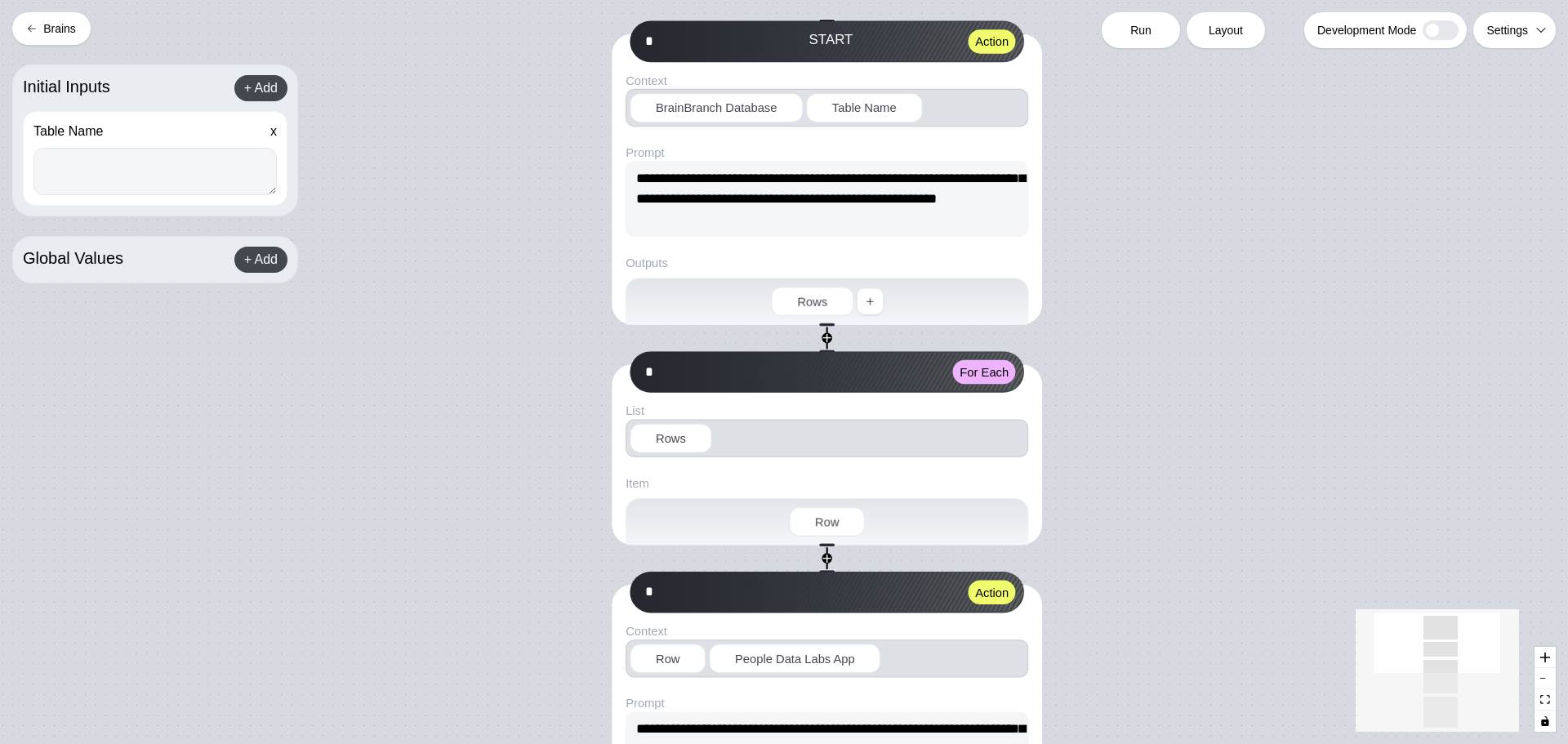
click at [160, 173] on textarea at bounding box center [155, 172] width 243 height 48
paste textarea "**********"
type textarea "**********"
click at [1133, 32] on span "Run" at bounding box center [1140, 30] width 21 height 16
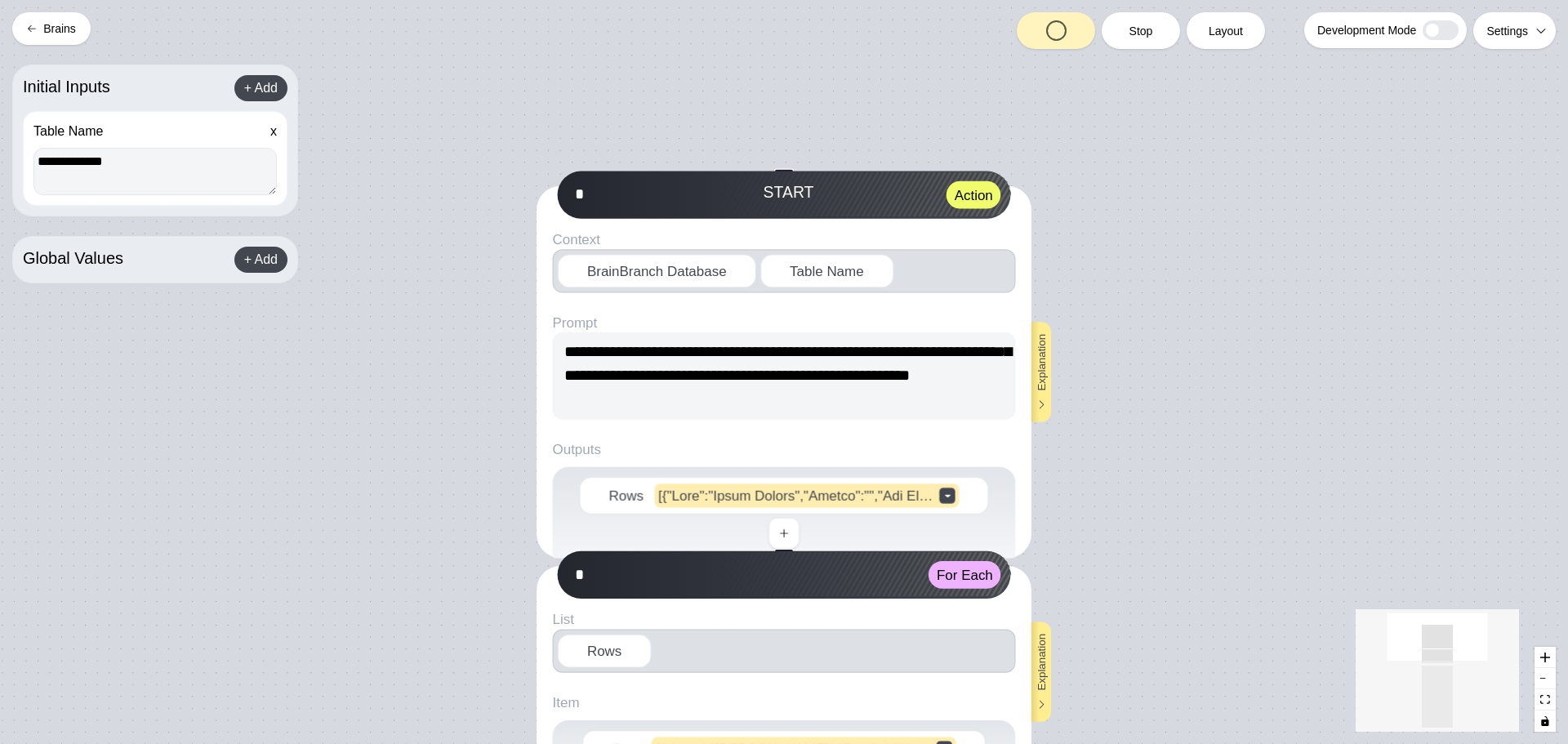
click at [55, 28] on button "Brains" at bounding box center [51, 28] width 78 height 33
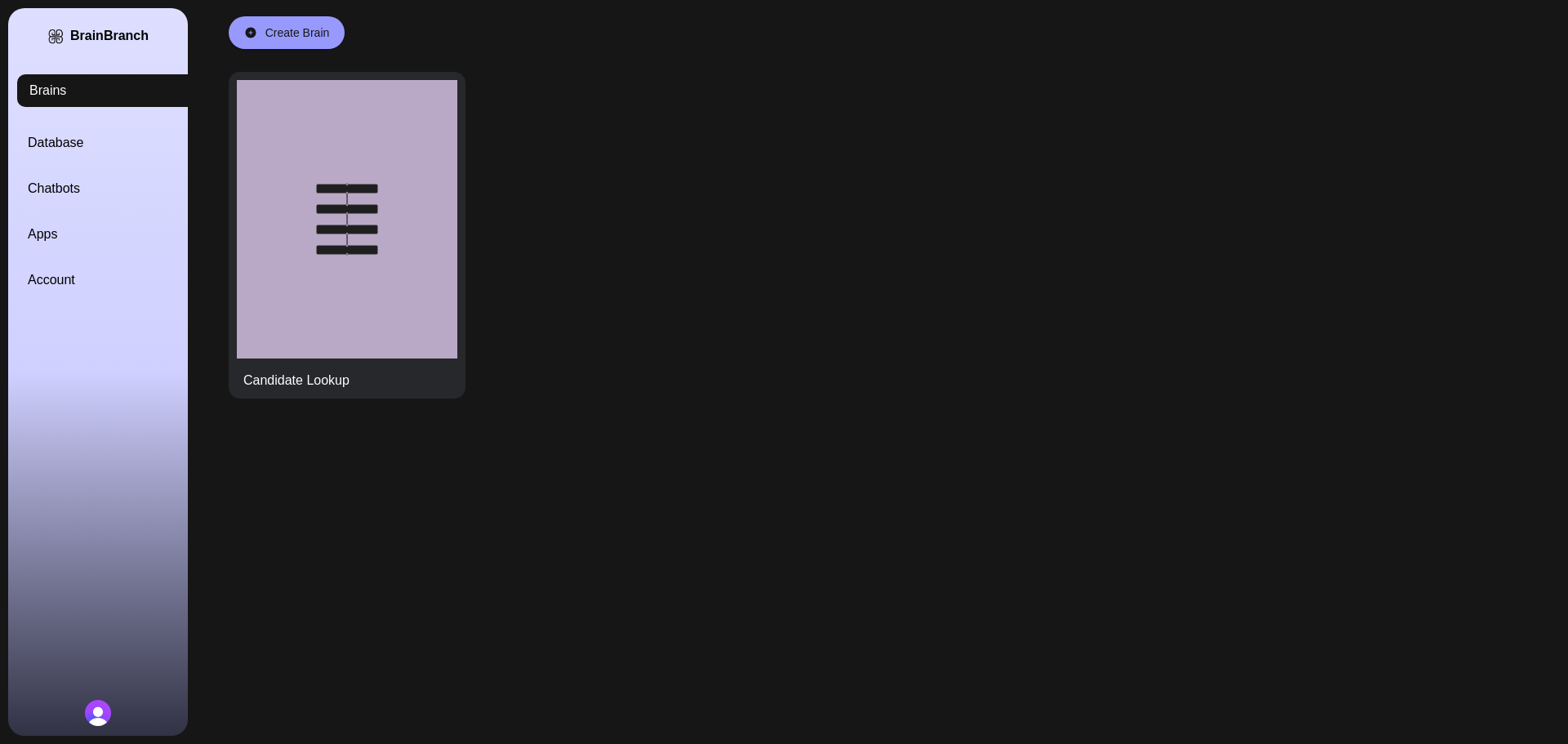
click at [72, 144] on link "Database" at bounding box center [117, 143] width 180 height 20
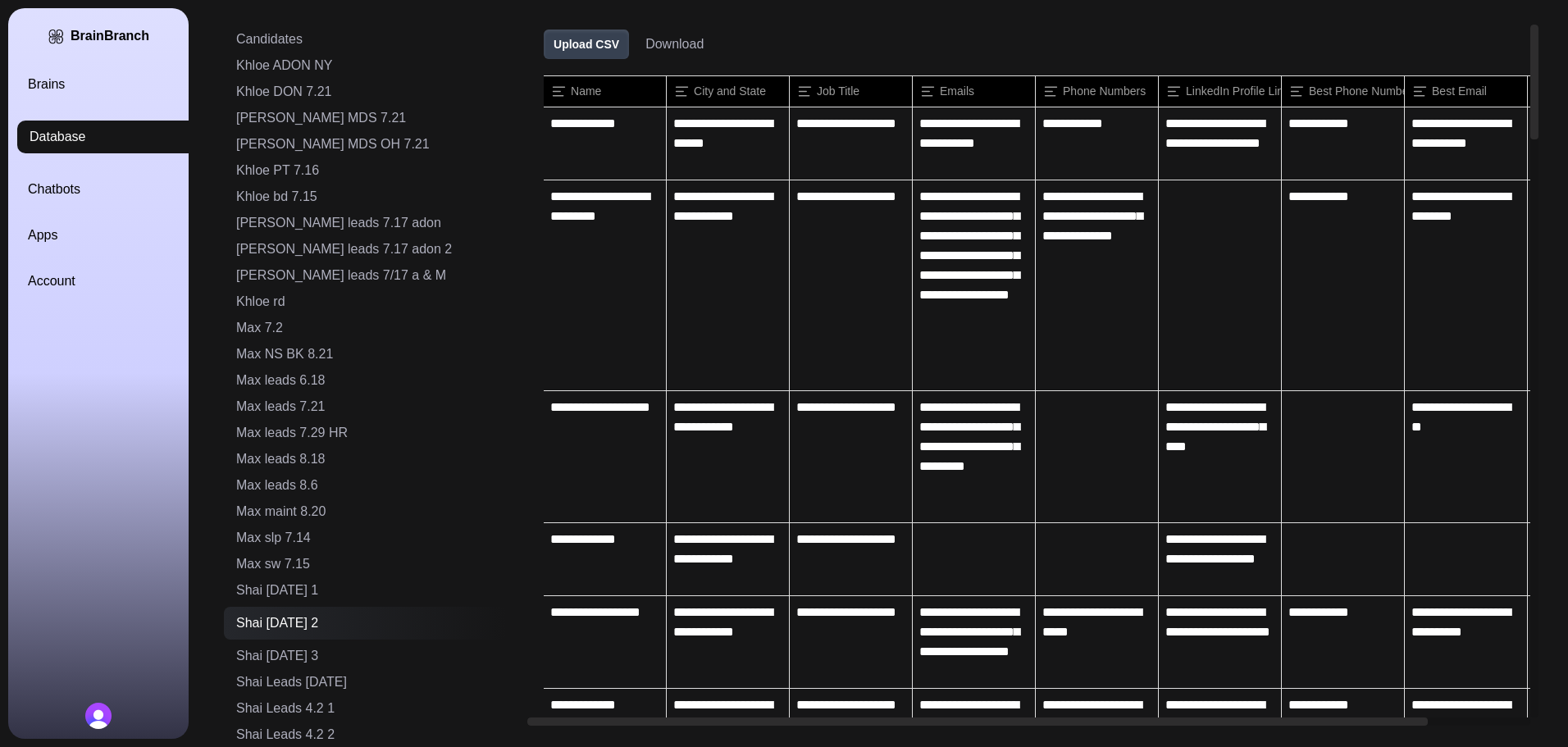
click at [66, 76] on link "Brains" at bounding box center [118, 85] width 181 height 20
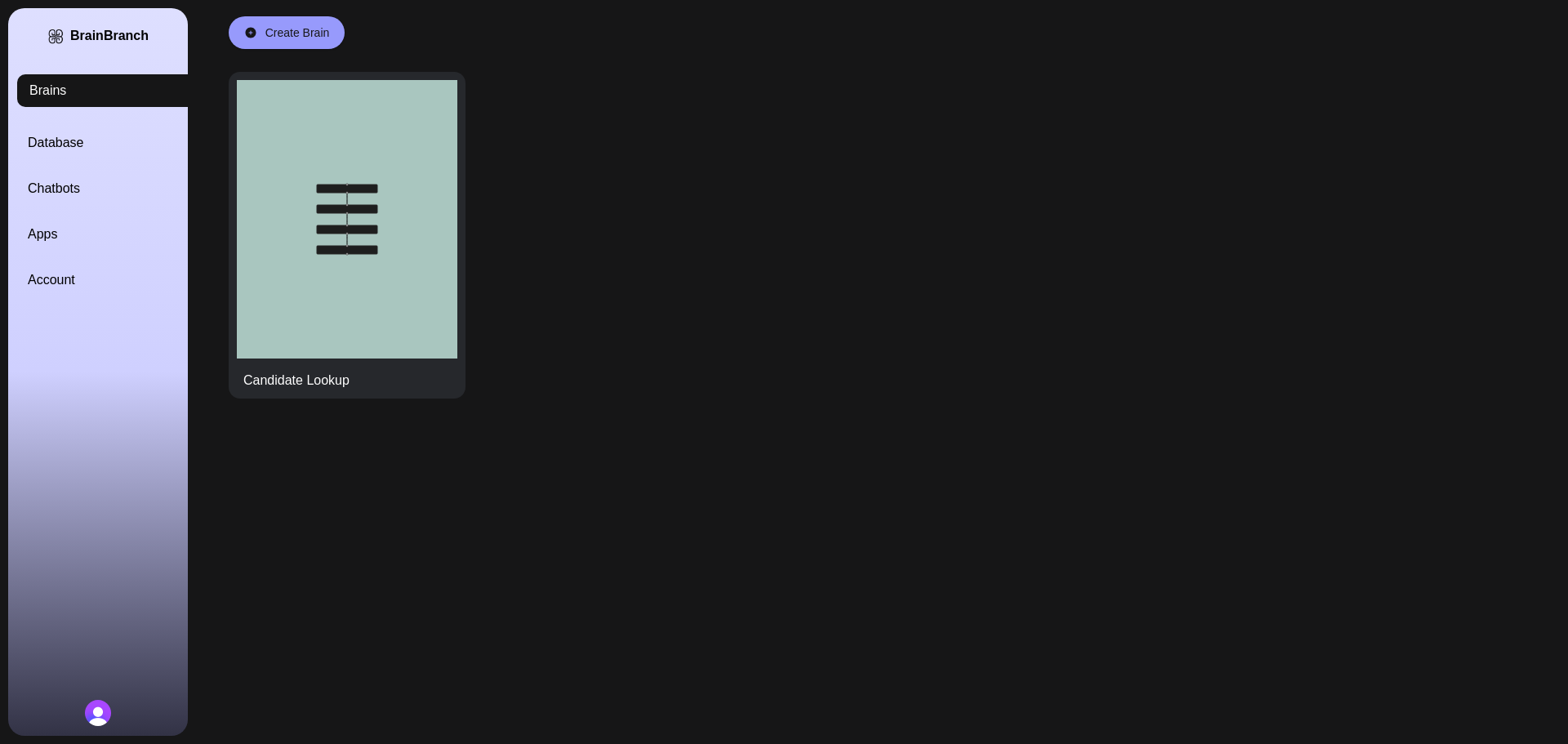
click at [68, 148] on link "Database" at bounding box center [117, 143] width 180 height 20
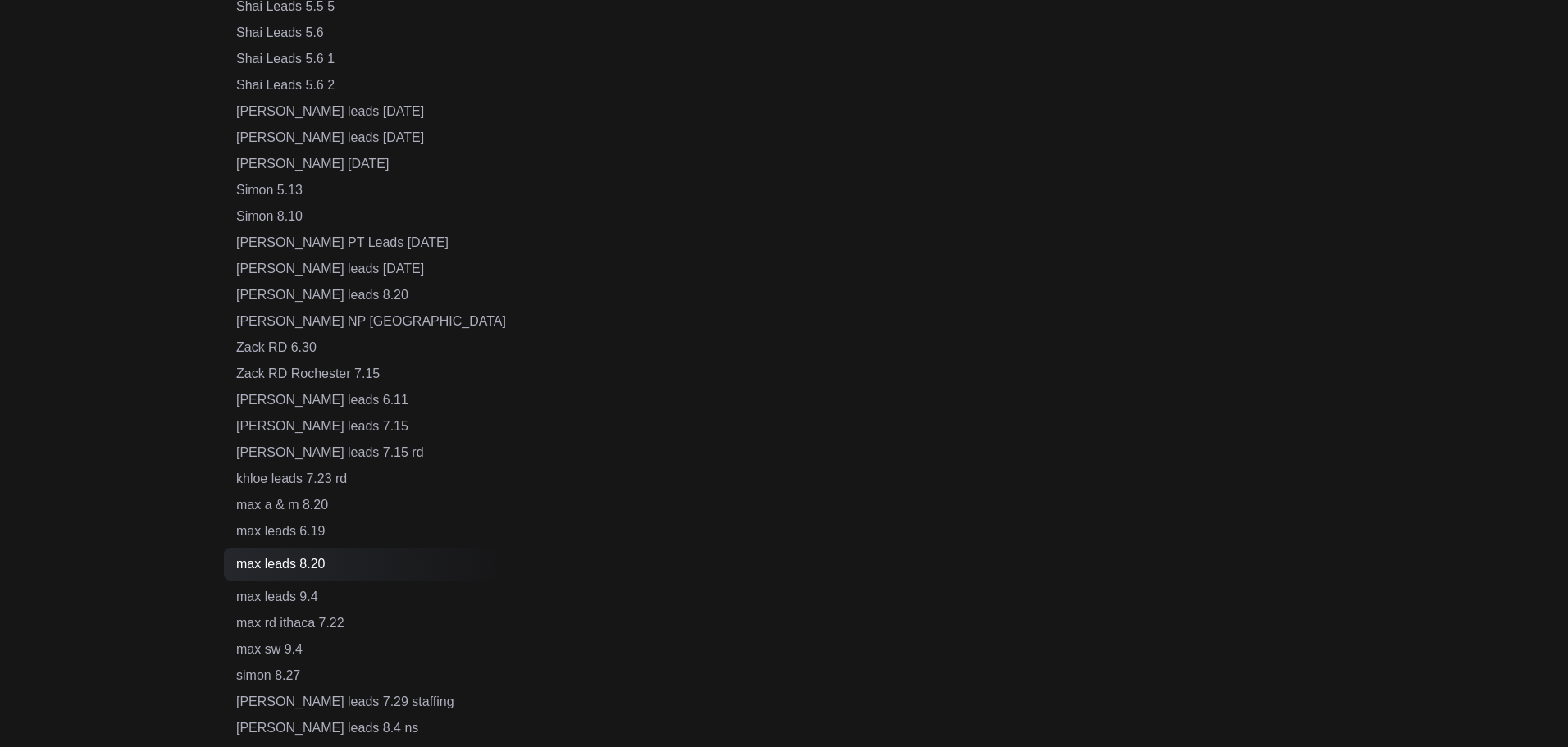
scroll to position [917, 0]
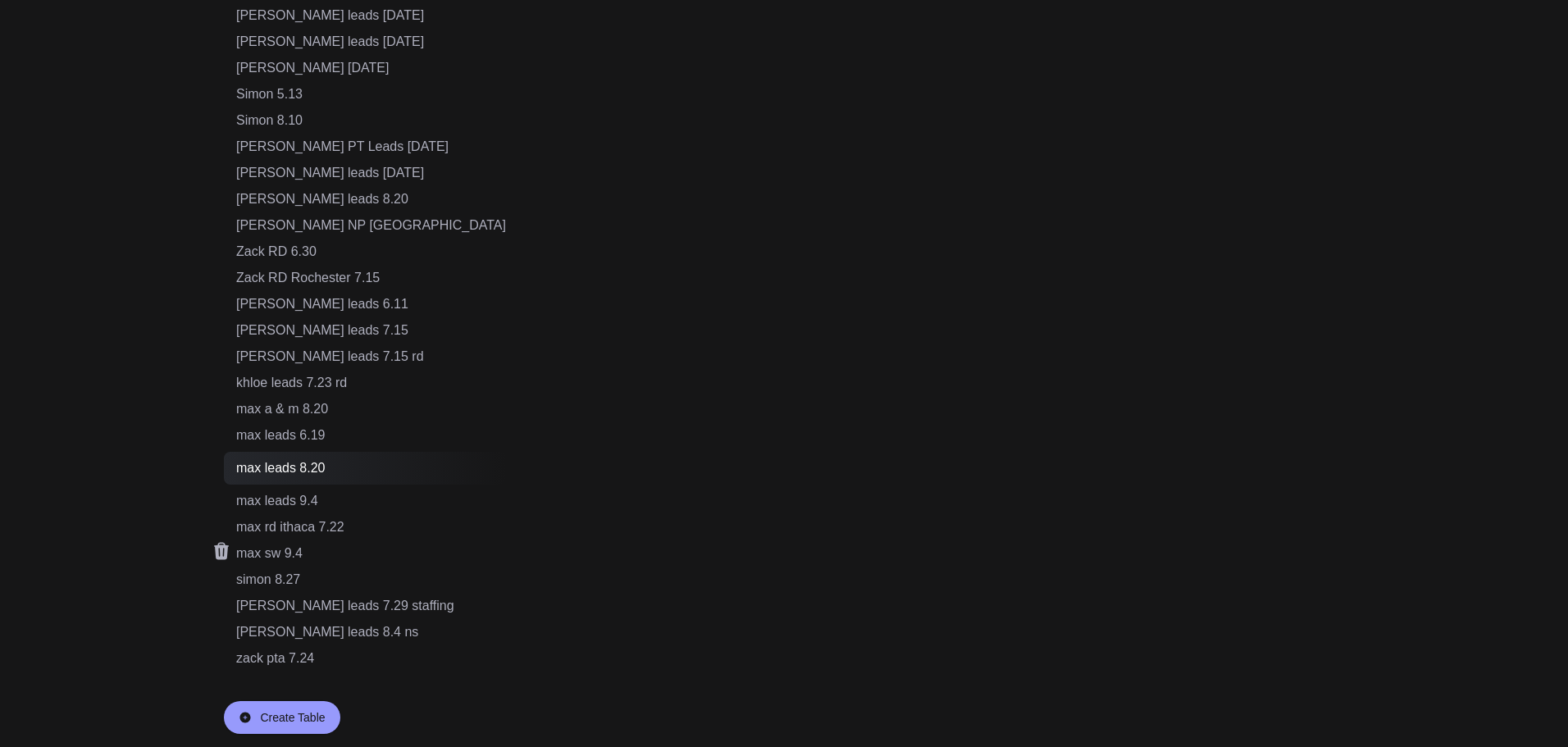
click at [293, 560] on div "max sw 9.4" at bounding box center [371, 554] width 270 height 20
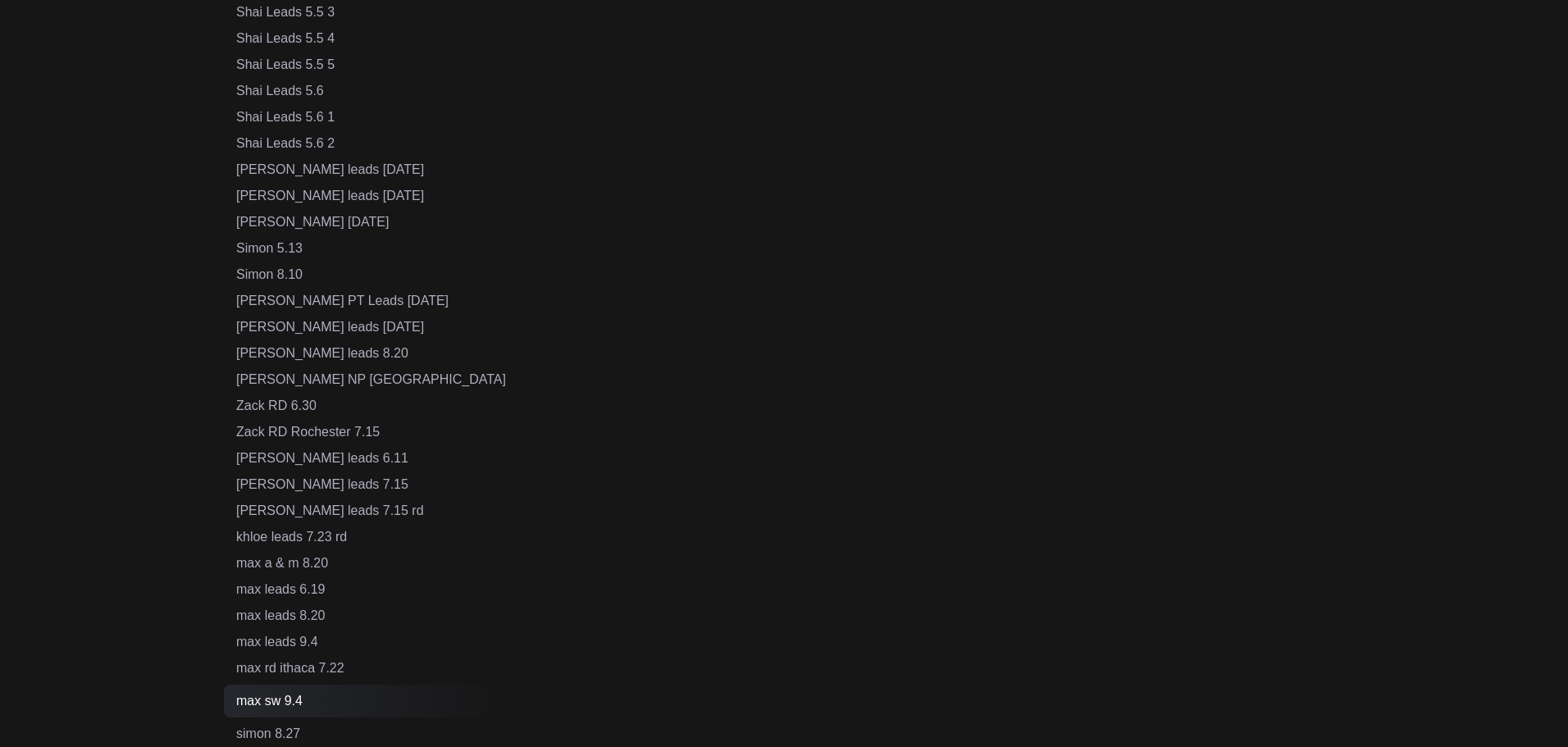
scroll to position [917, 0]
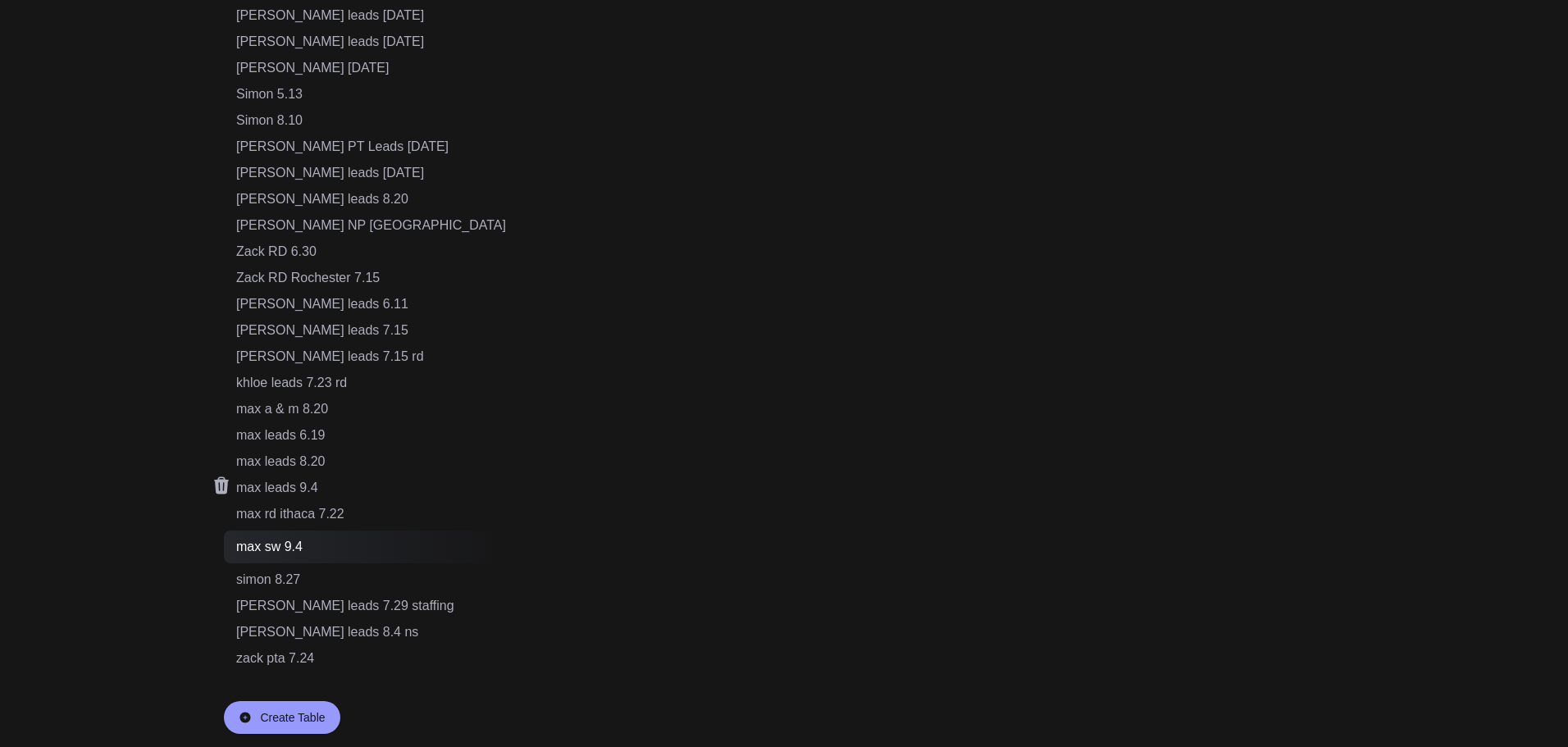
click at [302, 487] on div "max leads 9.4" at bounding box center [371, 488] width 270 height 20
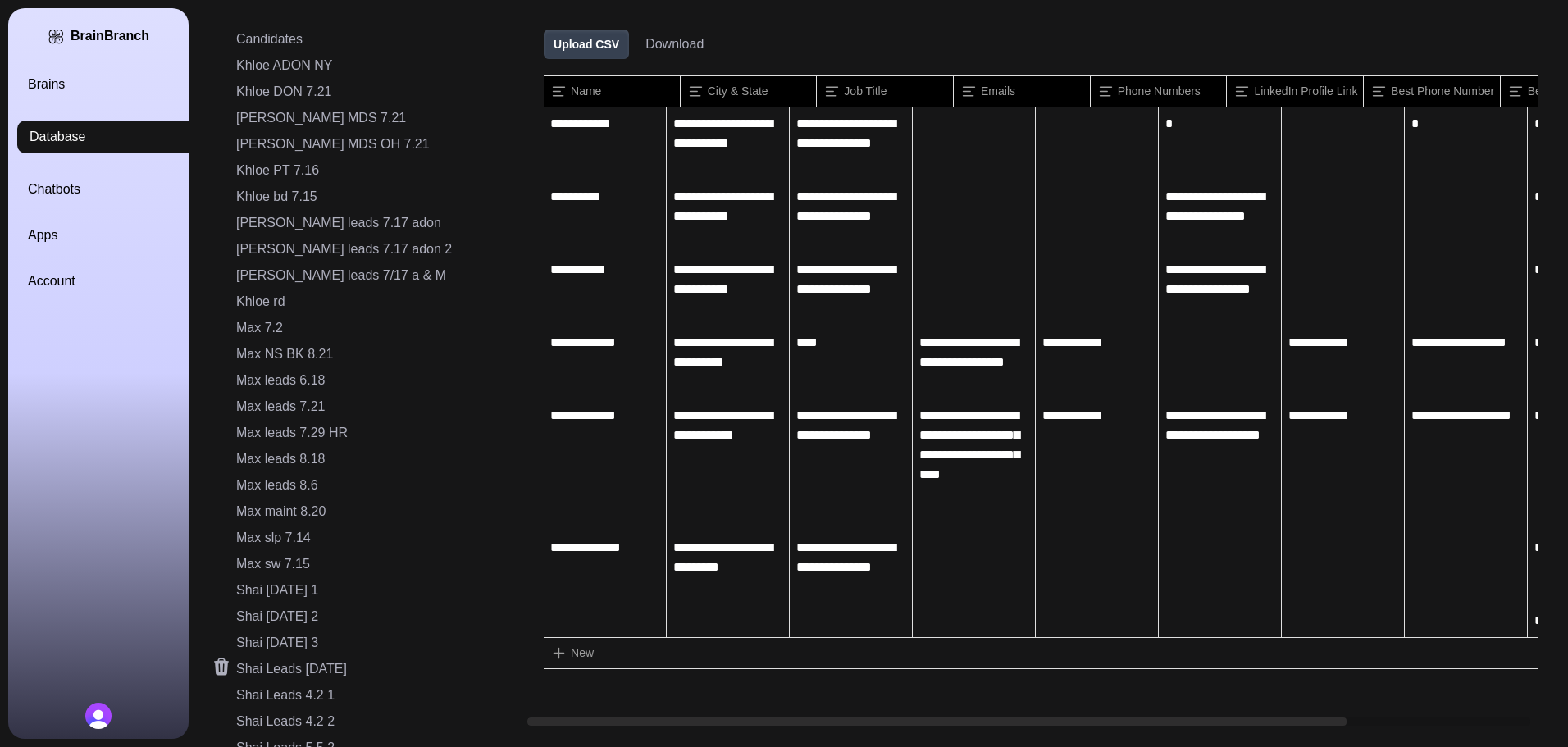
drag, startPoint x: 486, startPoint y: 721, endPoint x: 284, endPoint y: 668, distance: 208.8
click at [288, 711] on div "Candidates Khloe ADON NY Khloe DON 7.21 [PERSON_NAME] MDS 7.21 [PERSON_NAME] MD…" at bounding box center [867, 373] width 1342 height 747
click at [645, 44] on button "Download" at bounding box center [674, 45] width 58 height 20
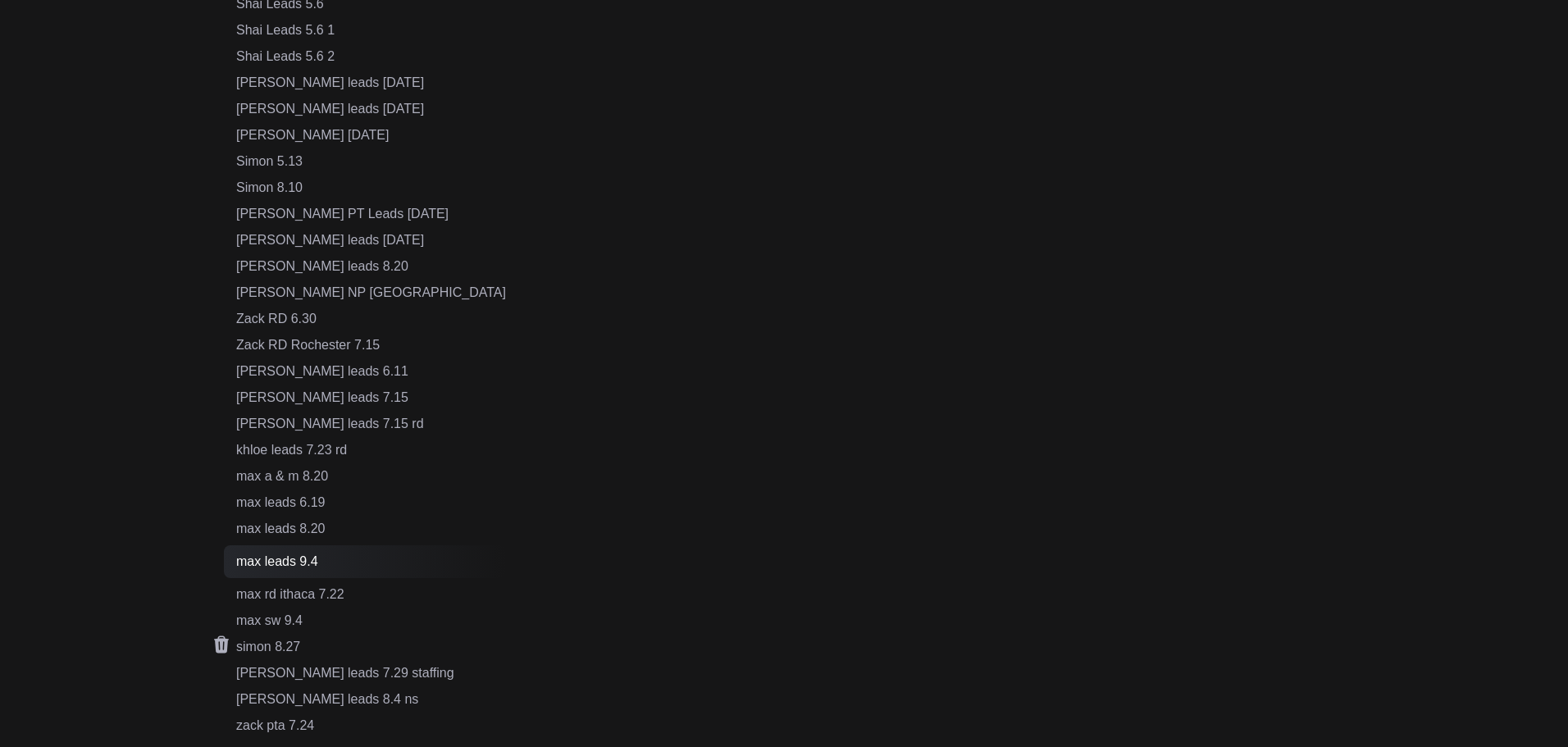
scroll to position [917, 0]
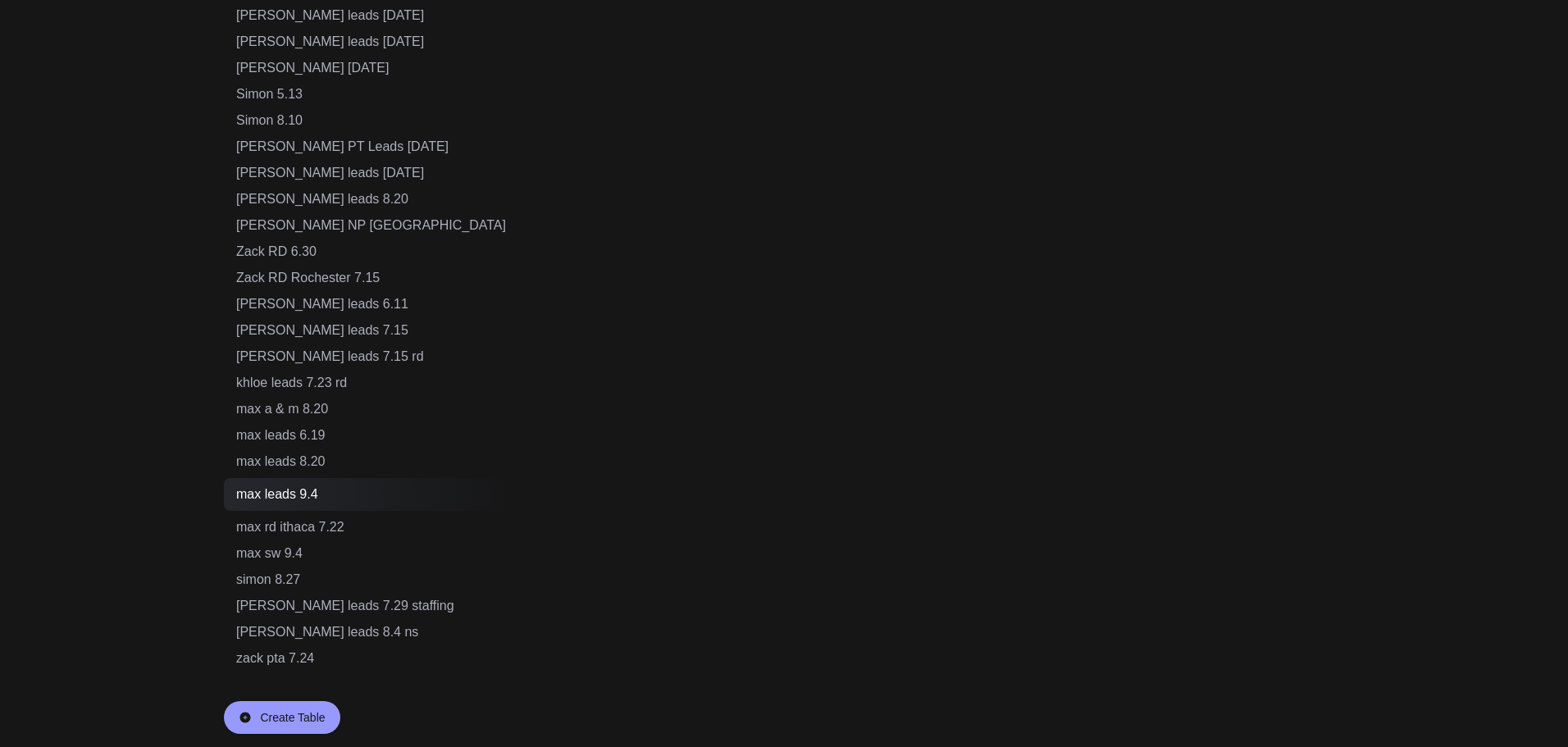
click at [296, 712] on div "Create Table" at bounding box center [292, 717] width 65 height 16
click at [316, 714] on input "text" at bounding box center [307, 716] width 143 height 31
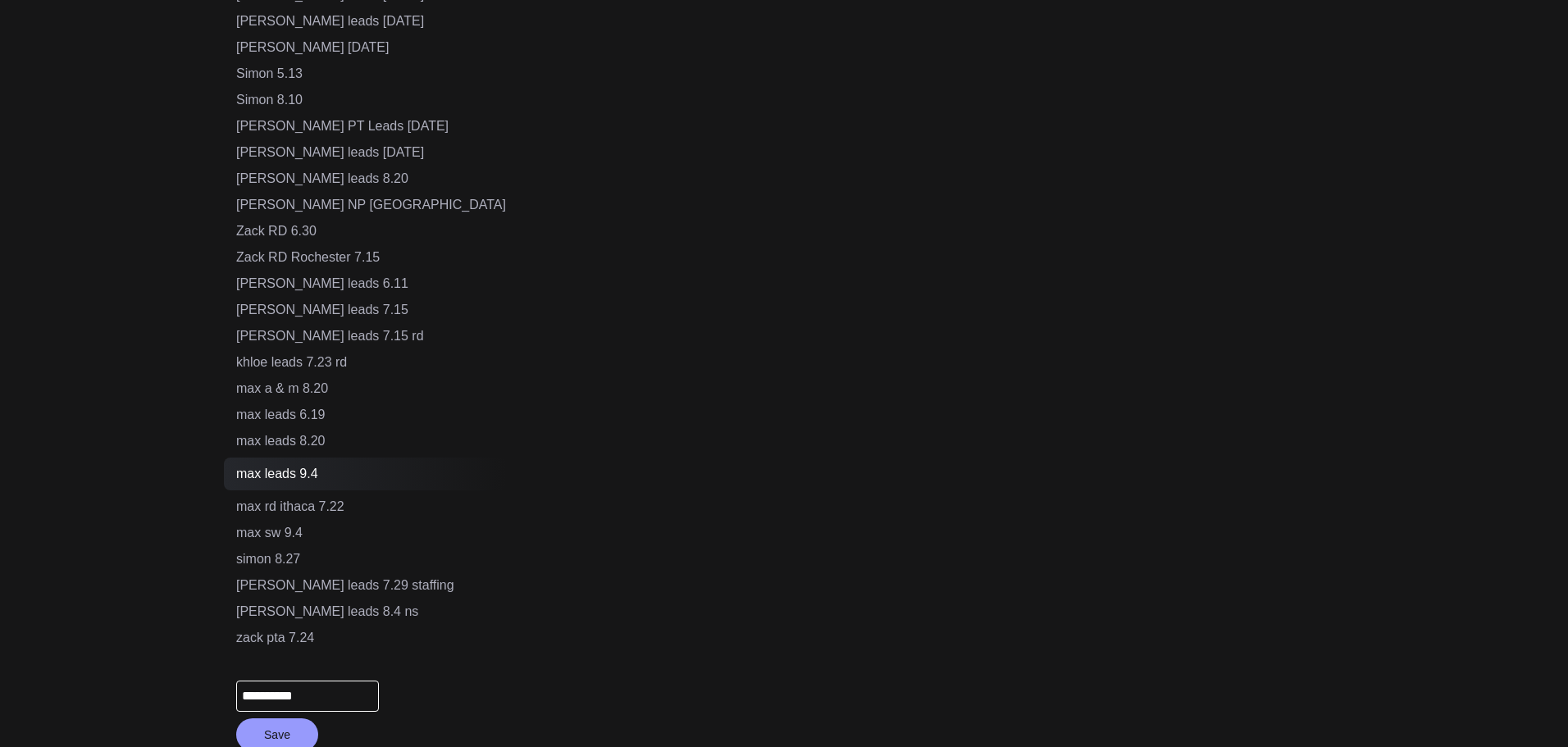
scroll to position [953, 0]
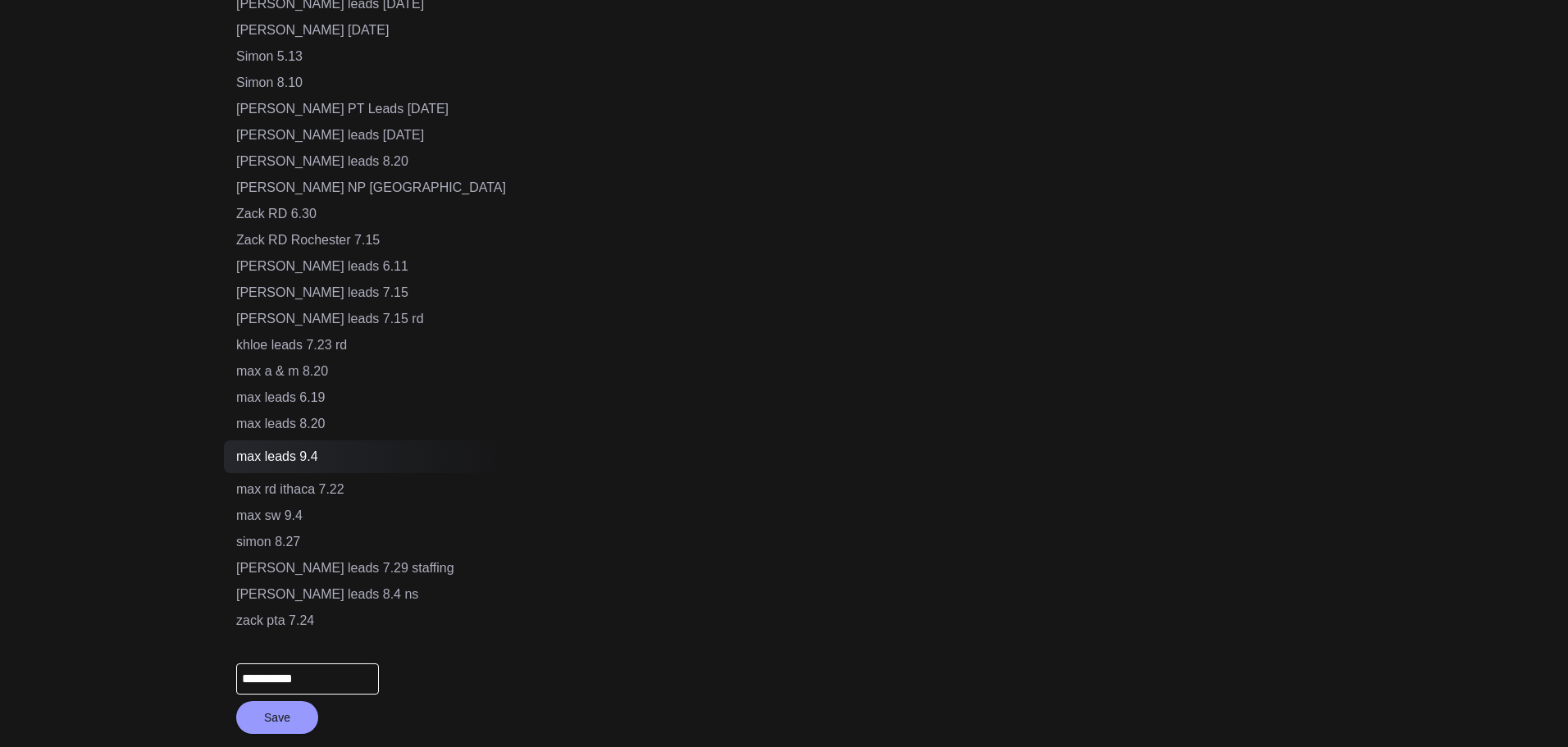
drag, startPoint x: 316, startPoint y: 680, endPoint x: 147, endPoint y: 654, distance: 171.0
type input "**********"
click at [265, 727] on button "Save" at bounding box center [277, 717] width 82 height 33
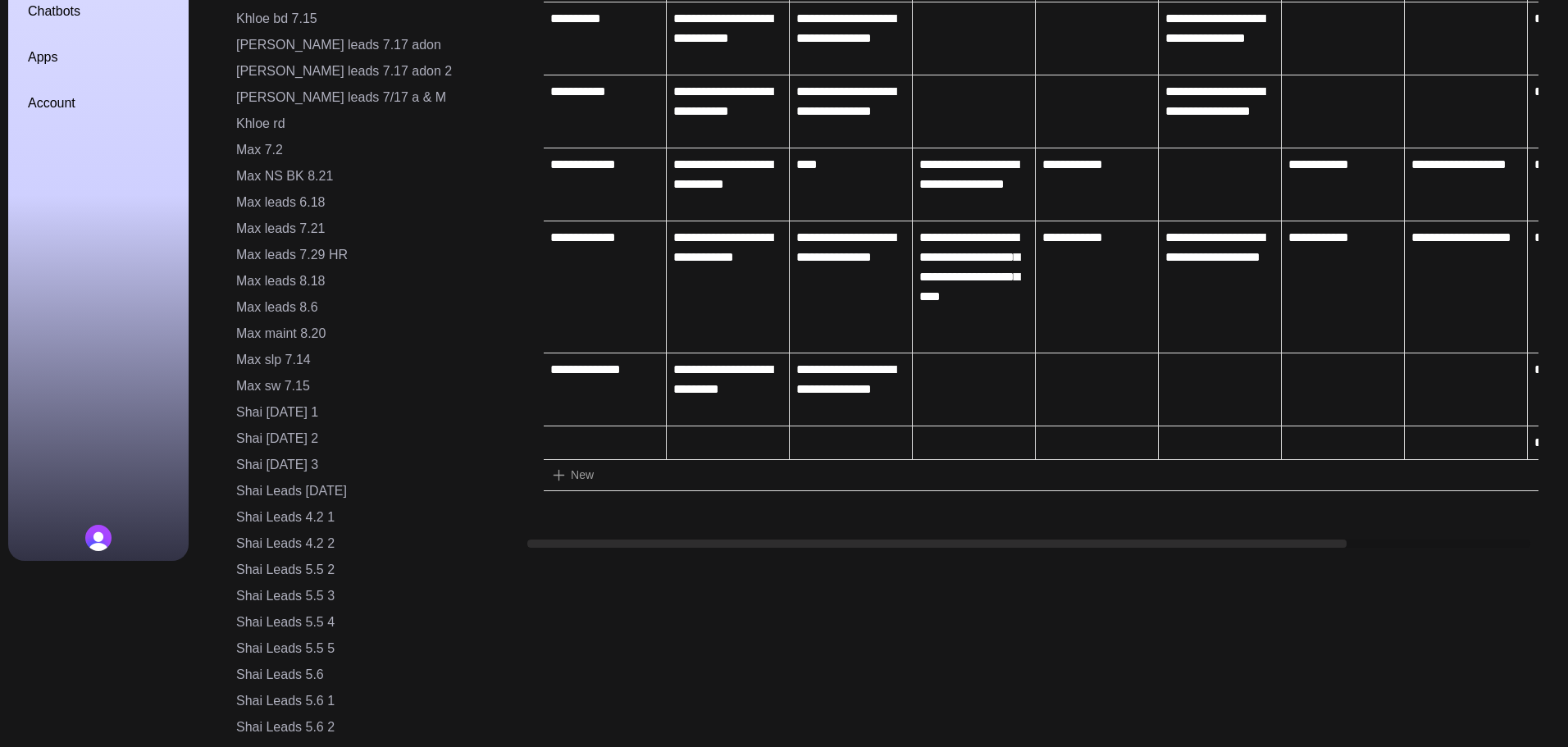
scroll to position [0, 0]
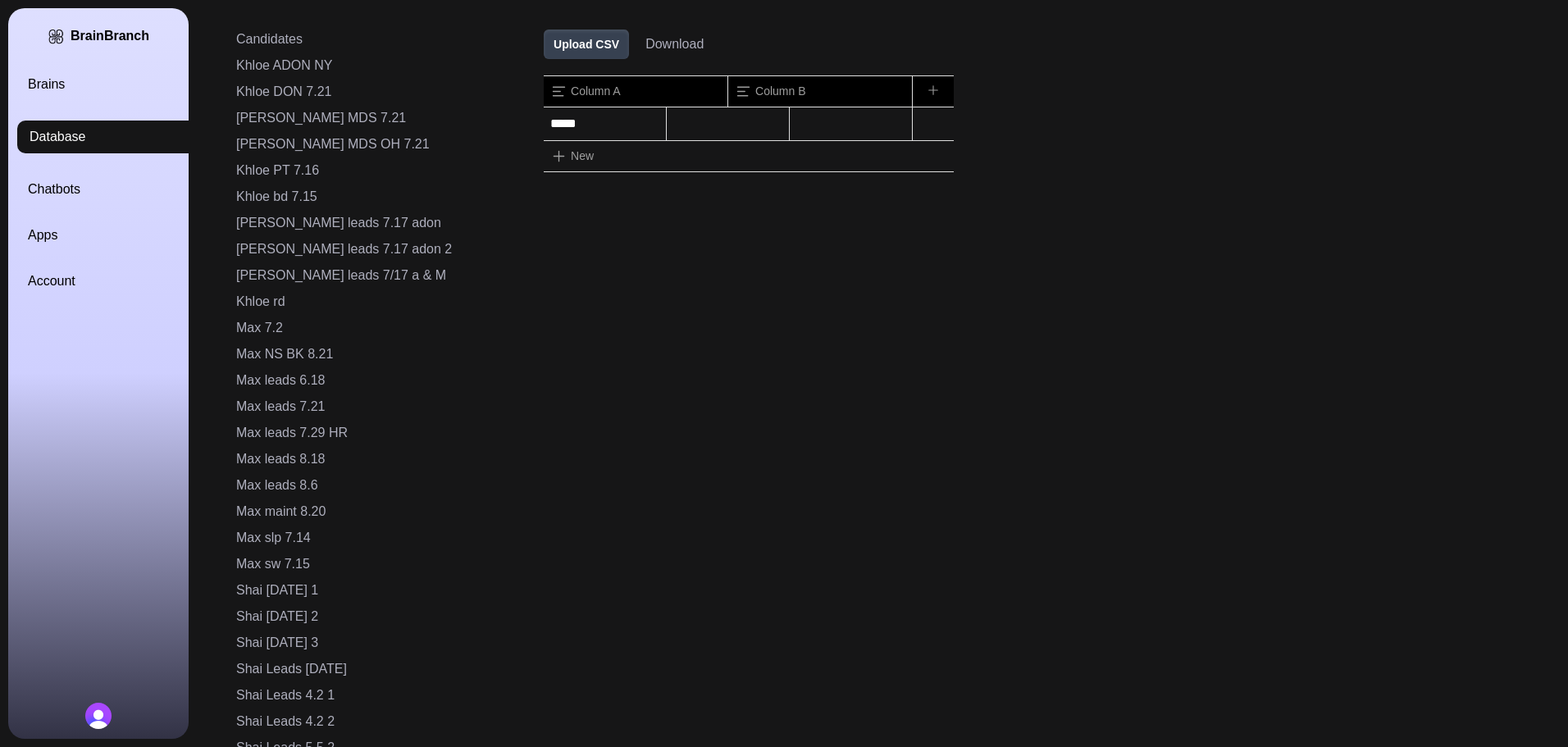
click at [544, 45] on button "Upload CSV" at bounding box center [587, 45] width 86 height 30
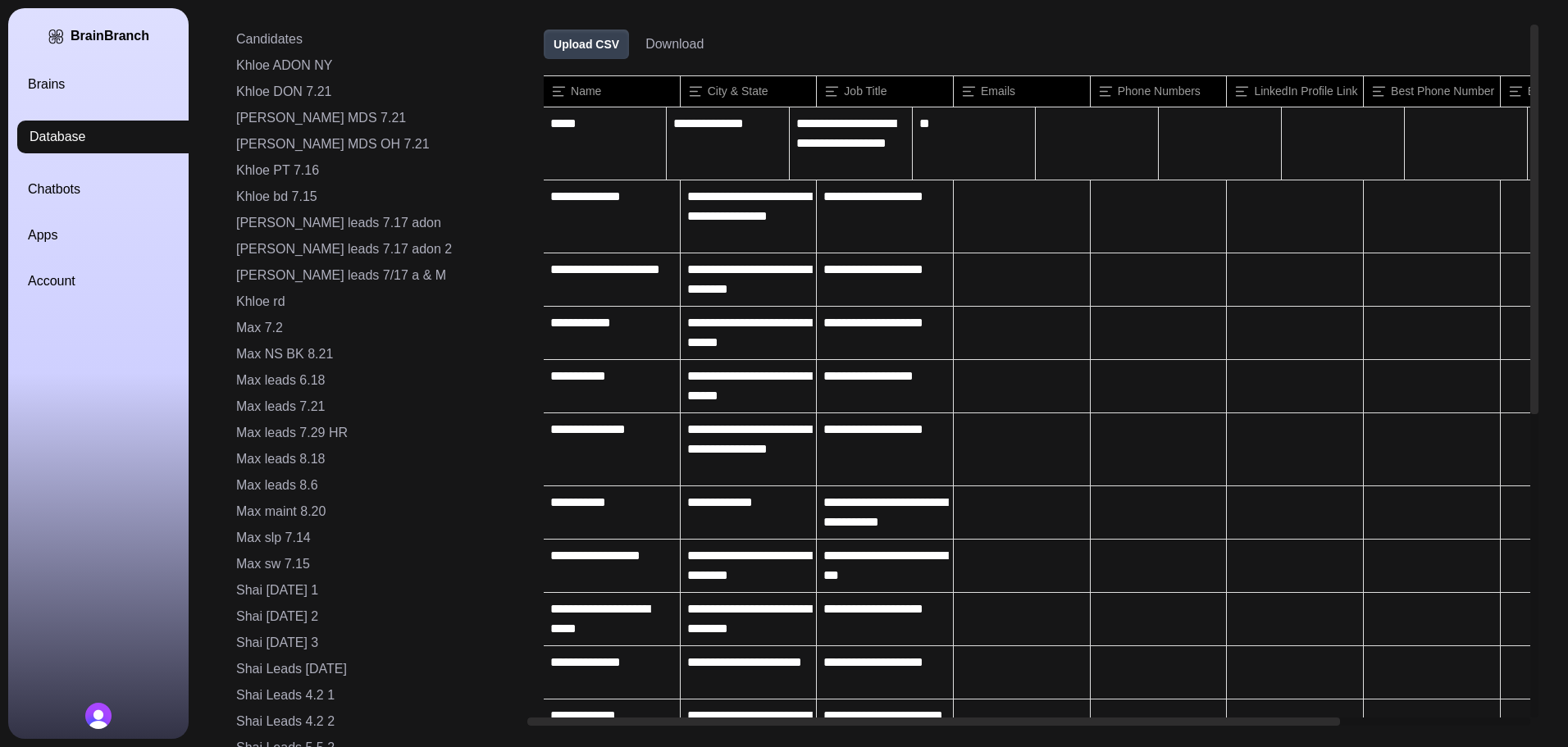
click at [56, 90] on link "Brains" at bounding box center [118, 85] width 181 height 20
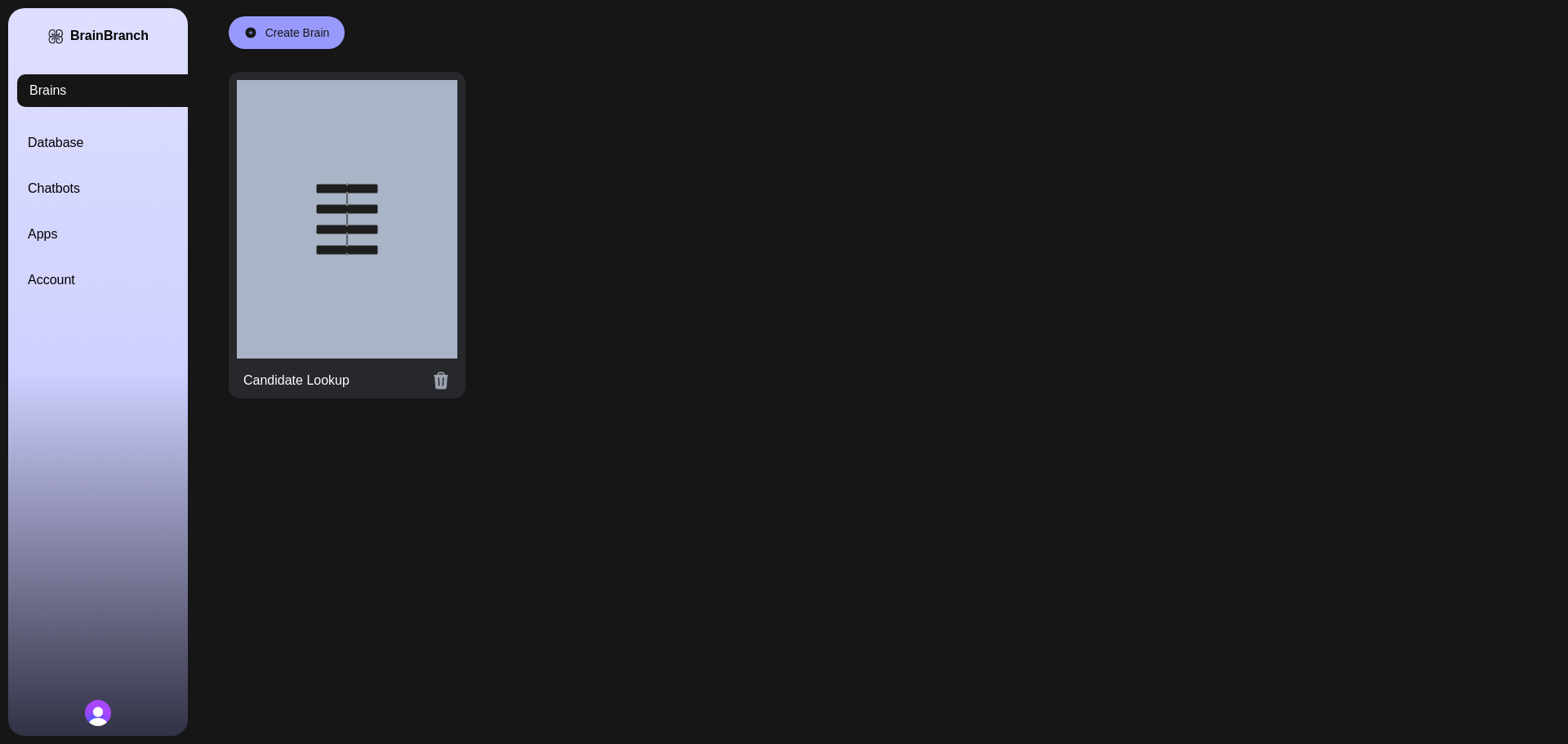
click at [319, 223] on div at bounding box center [347, 220] width 220 height 278
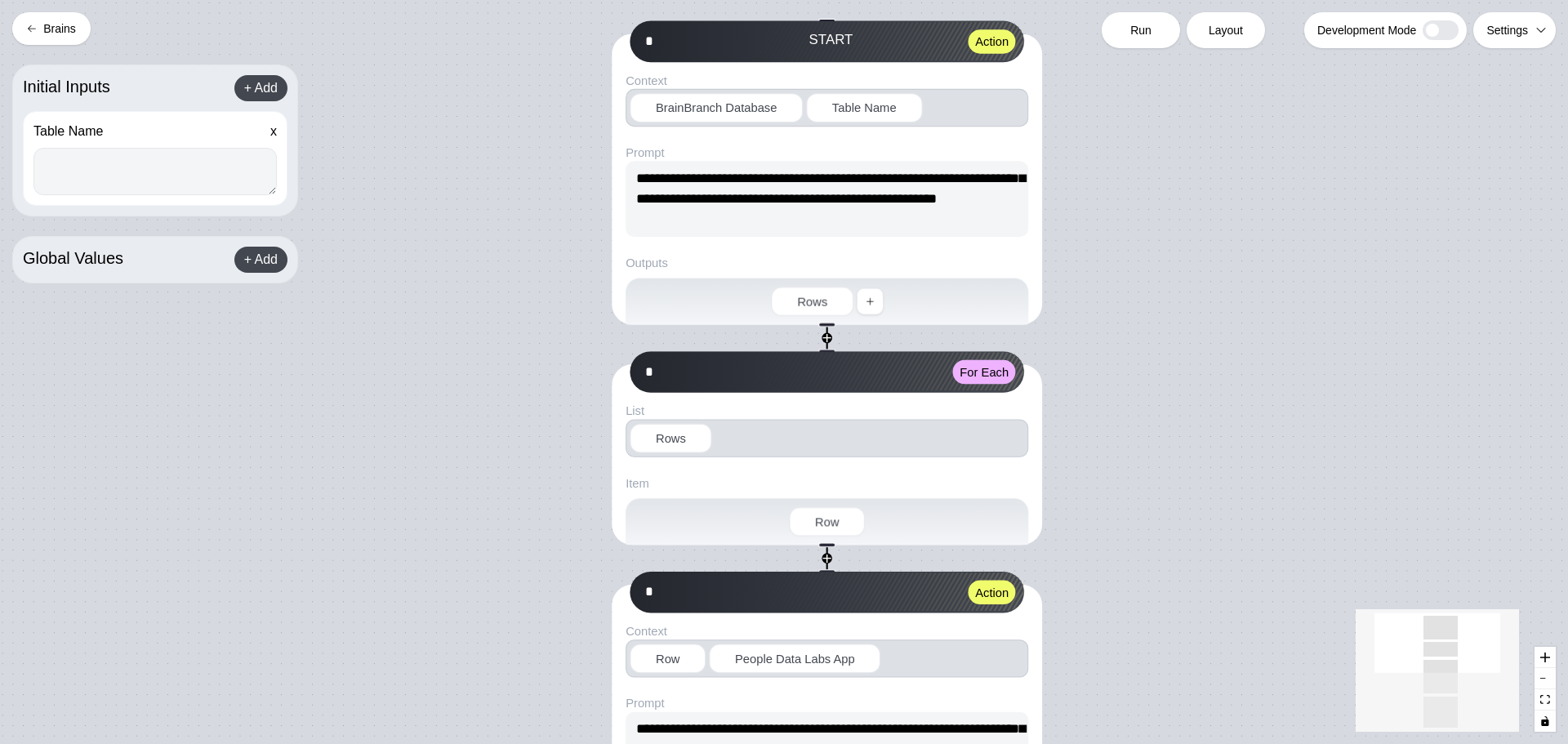
click at [115, 163] on textarea at bounding box center [155, 172] width 243 height 48
paste textarea "**********"
type textarea "**********"
click at [1154, 28] on div "Run" at bounding box center [1140, 30] width 78 height 36
click at [1138, 33] on span "Run" at bounding box center [1140, 30] width 21 height 16
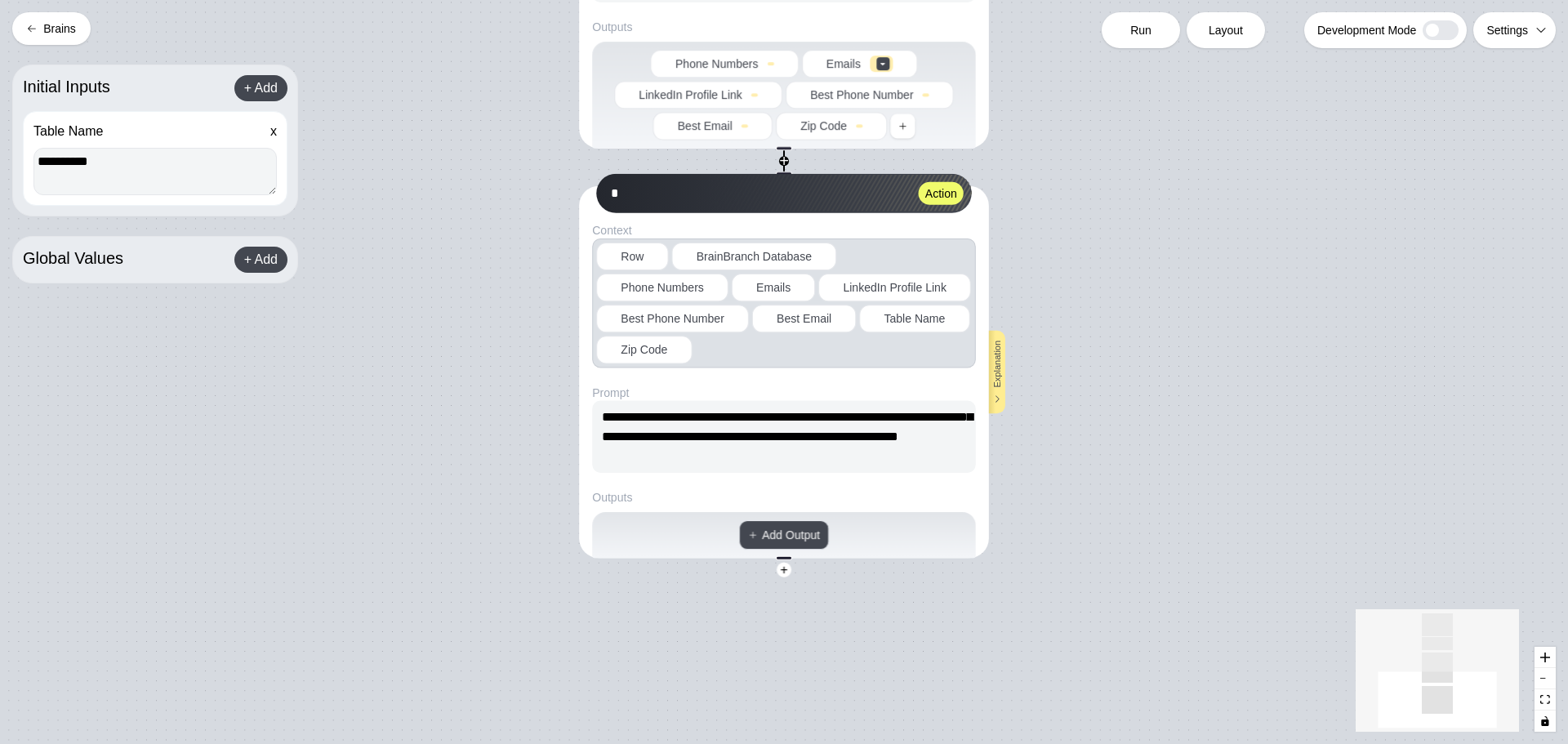
click at [48, 25] on button "Brains" at bounding box center [51, 28] width 78 height 33
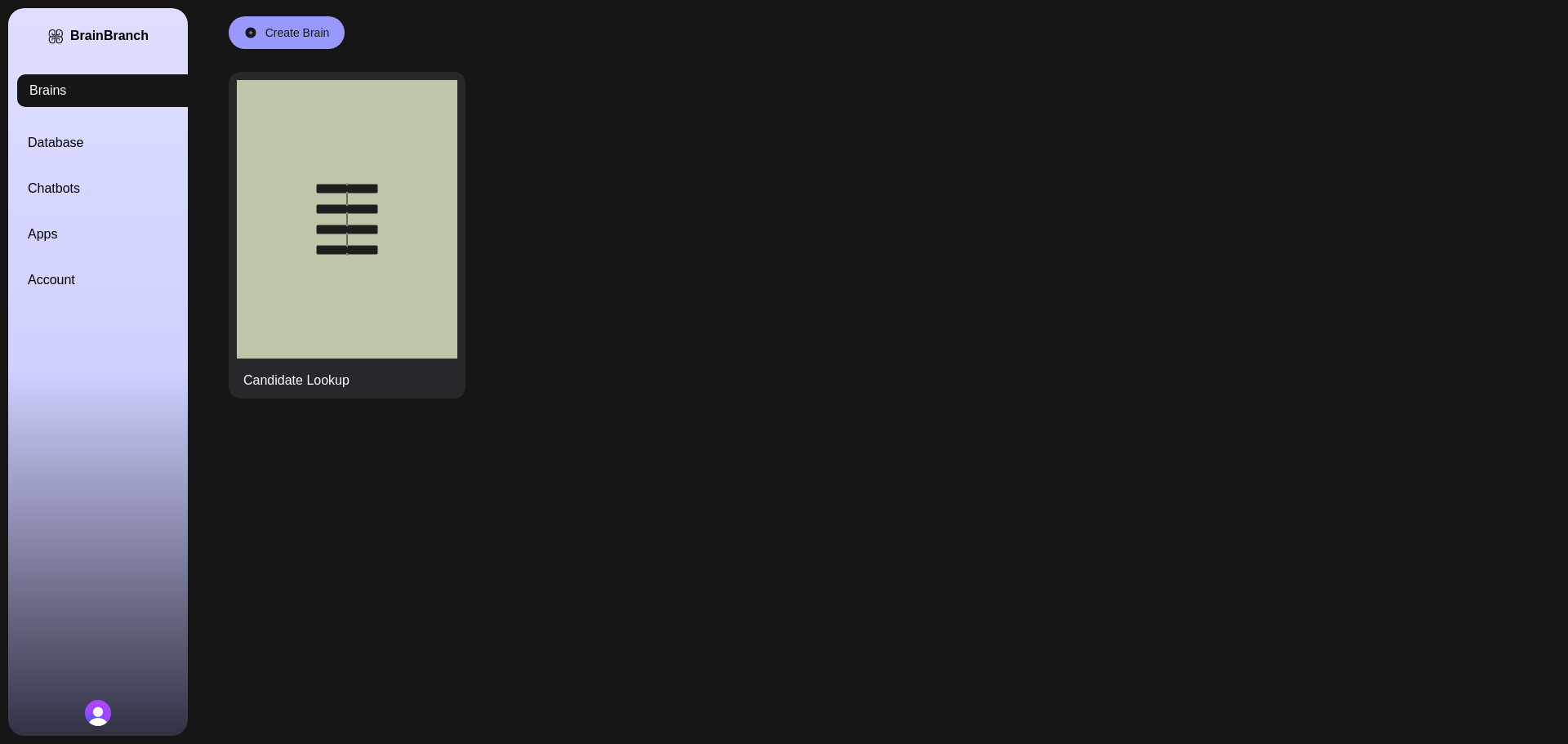
click at [62, 134] on link "Database" at bounding box center [117, 143] width 180 height 20
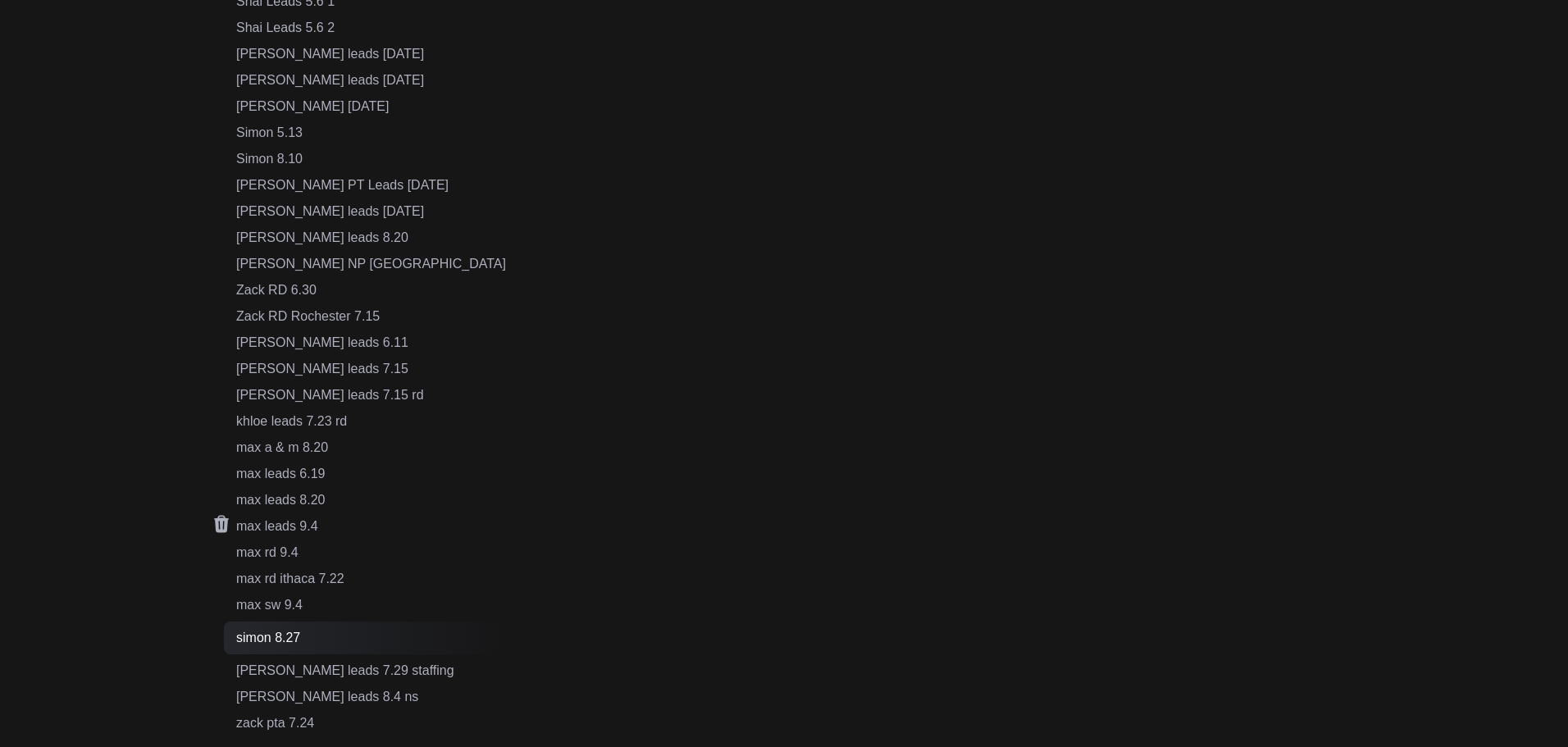
scroll to position [942, 0]
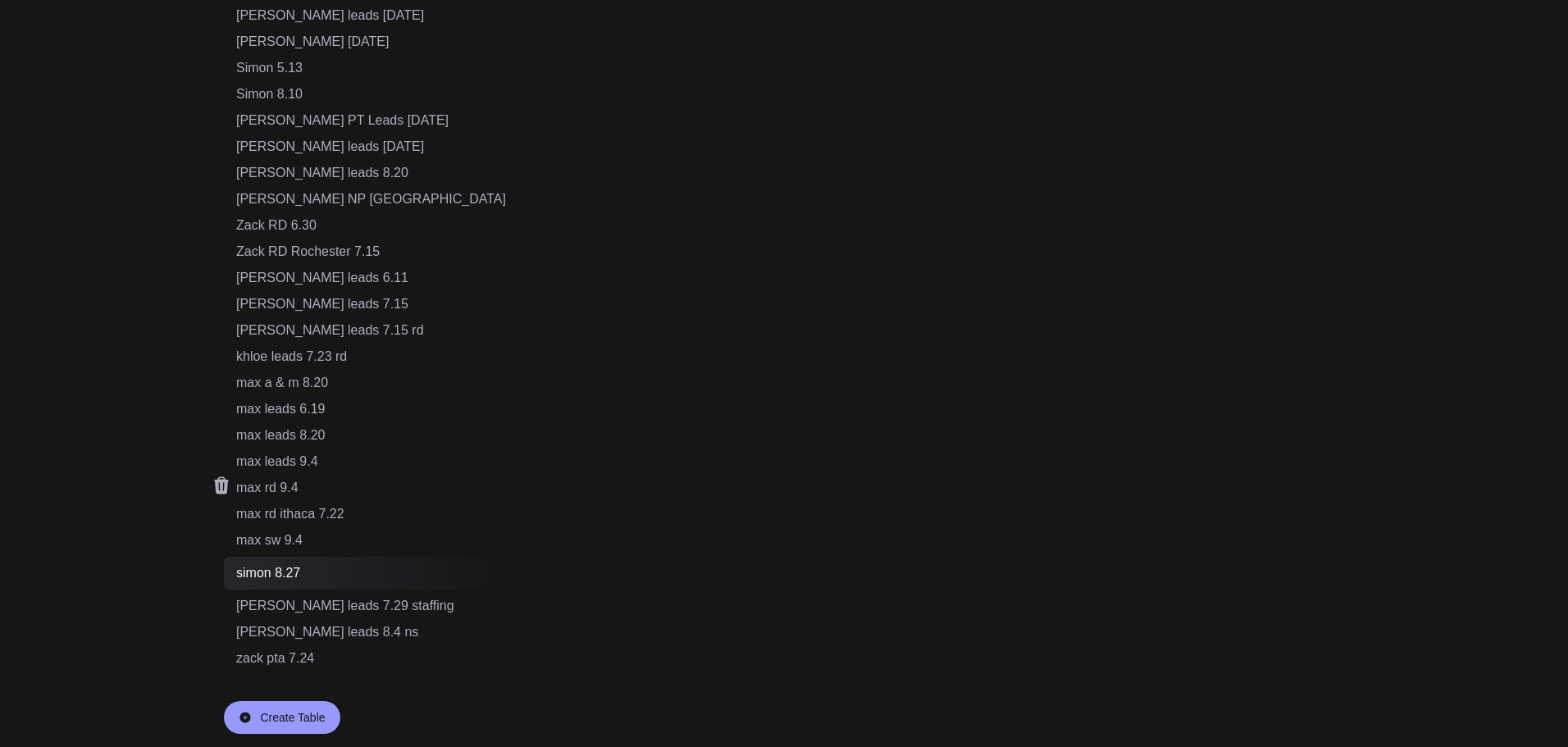
click at [283, 487] on div "max rd 9.4" at bounding box center [371, 488] width 270 height 20
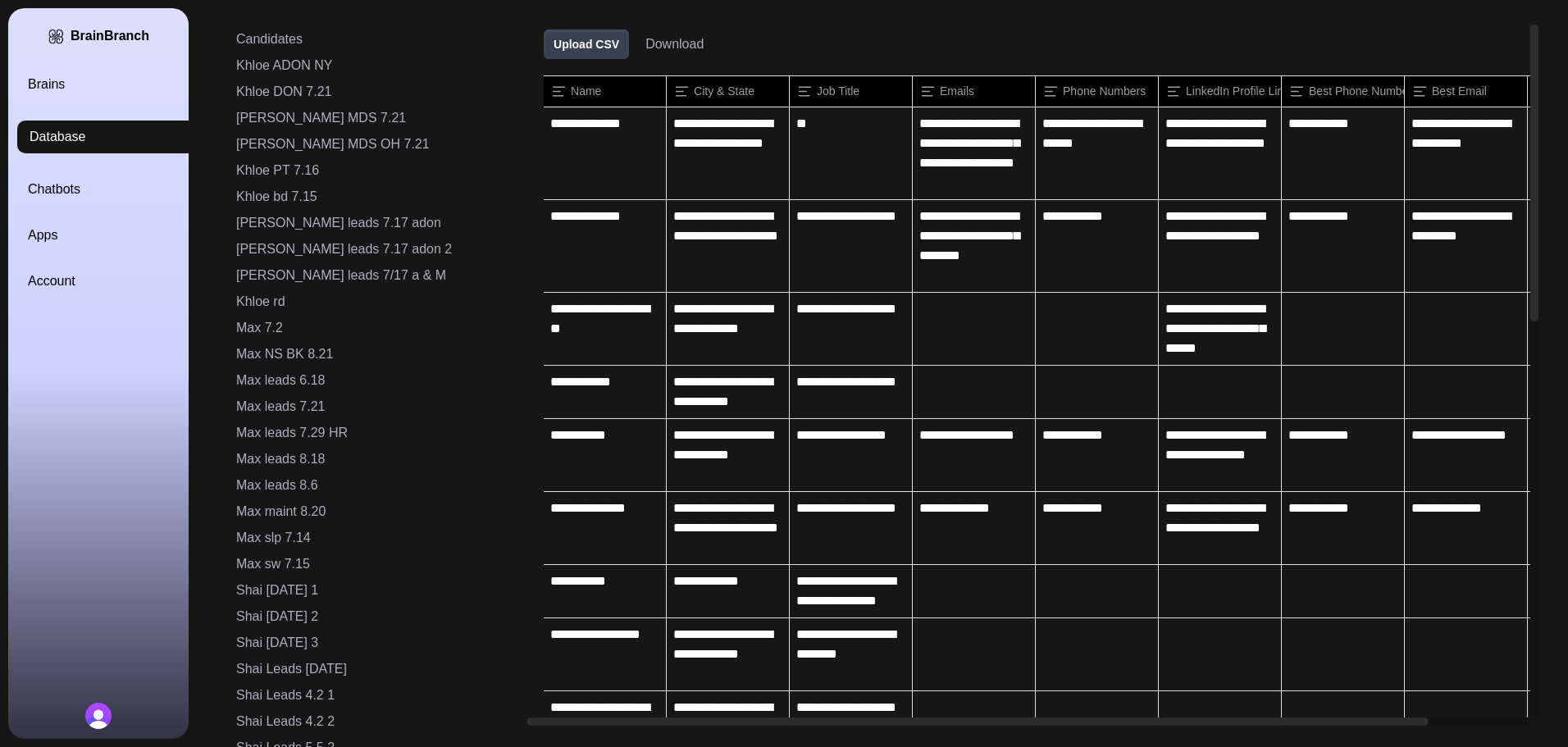
click at [1491, 323] on div "BrainBranch Brains Database Chatbots Apps Account Candidates Khloe ADON NY Khlo…" at bounding box center [784, 373] width 1568 height 747
click at [645, 46] on button "Download" at bounding box center [674, 45] width 58 height 20
